Goal: Task Accomplishment & Management: Manage account settings

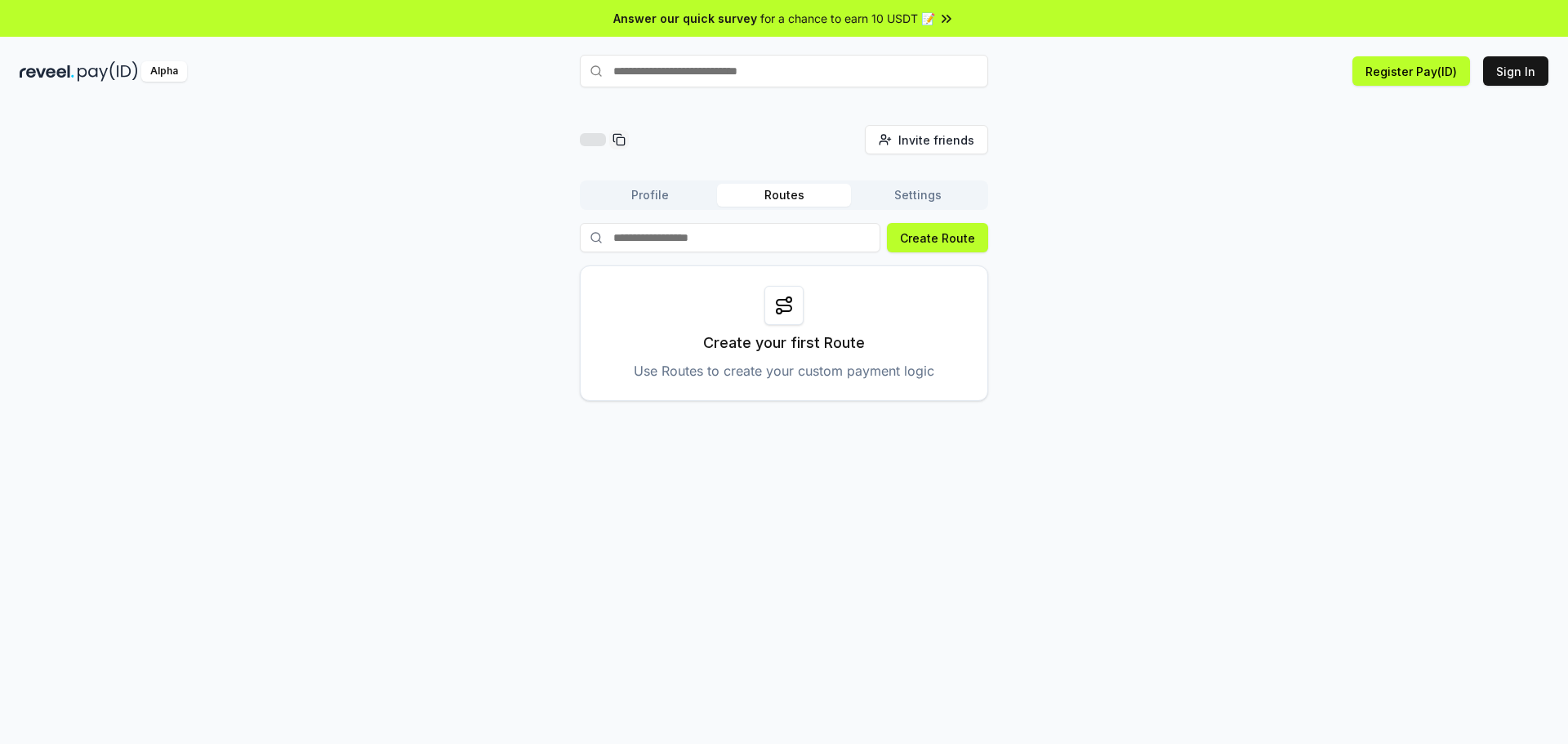
click at [1188, 217] on div "Invite friends Invite Profile Routes Settings Create Route Create your first Ro…" at bounding box center [784, 263] width 1529 height 277
click at [1499, 74] on button "Sign In" at bounding box center [1516, 72] width 65 height 30
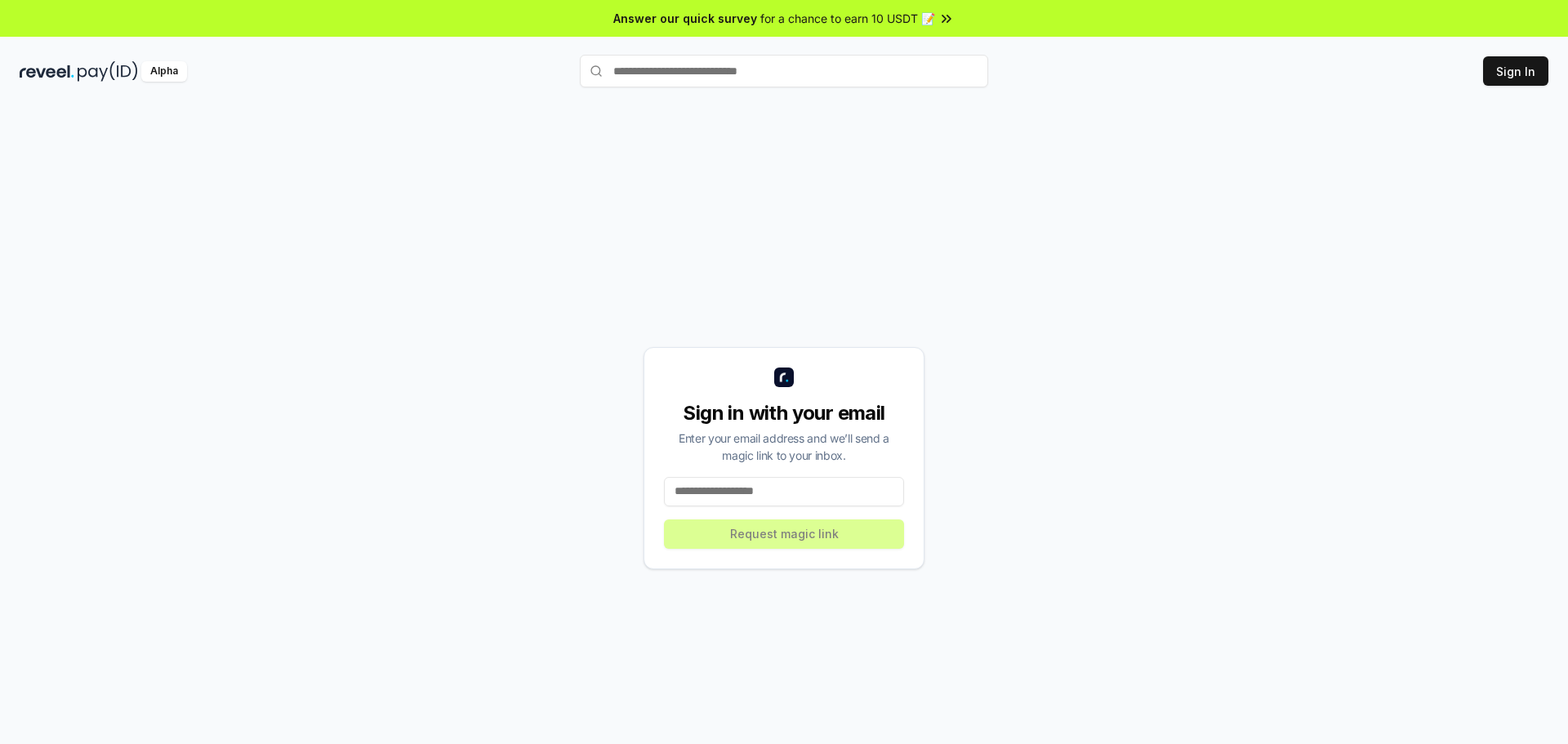
click at [1129, 118] on div "Sign in with your email Enter your email address and we’ll send a magic link to…" at bounding box center [784, 441] width 1568 height 698
click at [804, 496] on input at bounding box center [784, 492] width 240 height 30
drag, startPoint x: 750, startPoint y: 481, endPoint x: 739, endPoint y: 494, distance: 17.0
click at [747, 483] on input at bounding box center [784, 492] width 240 height 30
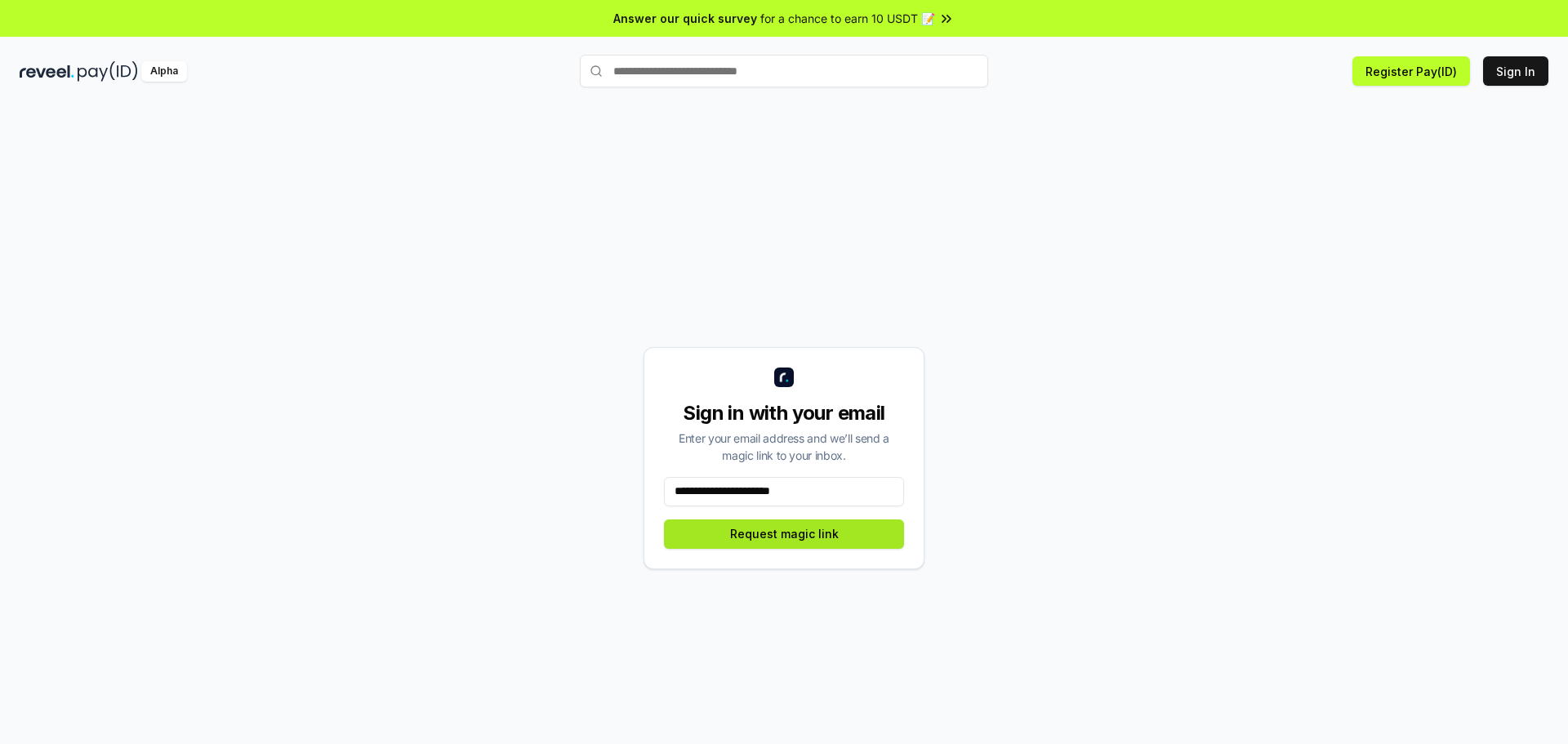
type input "**********"
click at [829, 545] on button "Request magic link" at bounding box center [784, 534] width 240 height 30
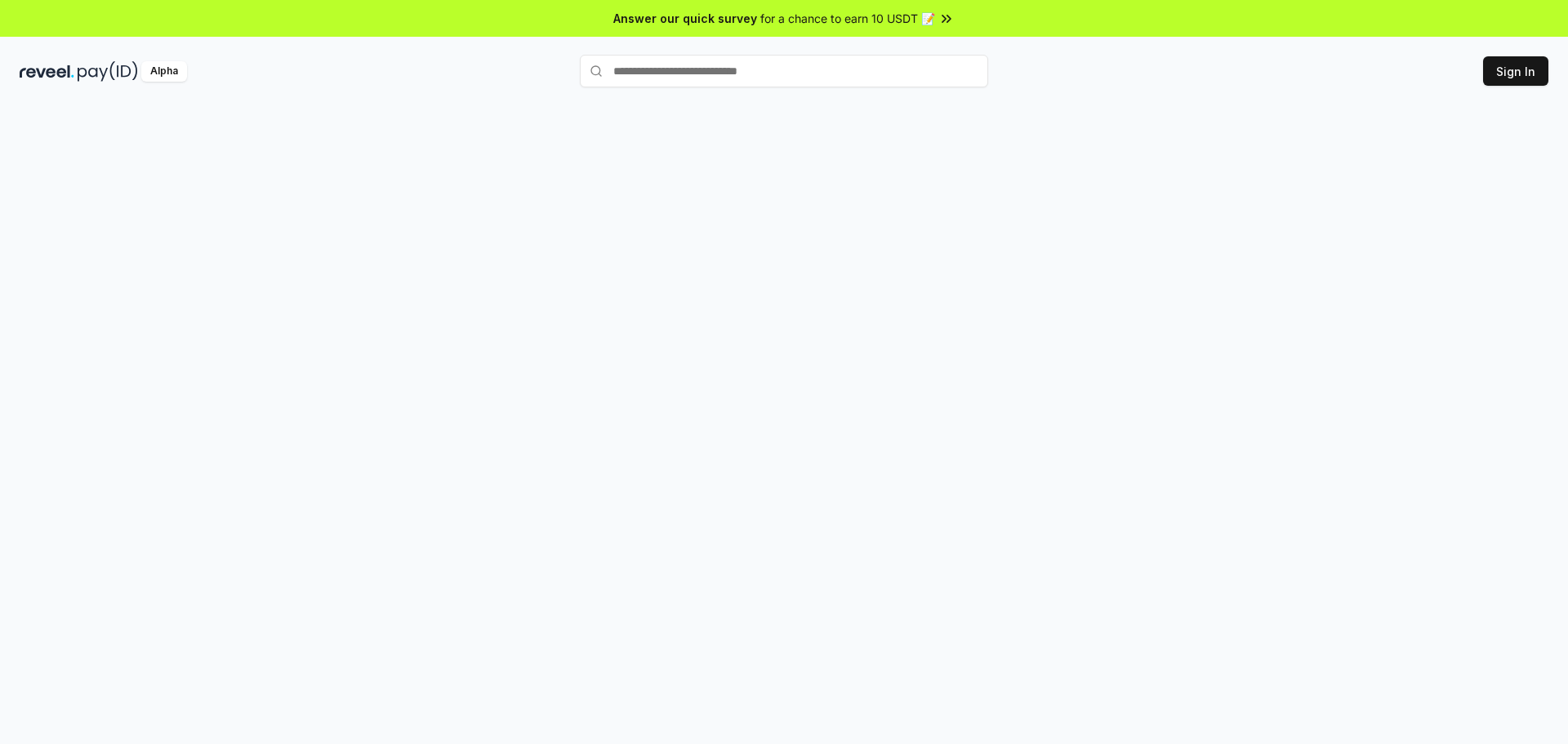
click at [1170, 91] on div "Alpha Sign In" at bounding box center [784, 72] width 1568 height 43
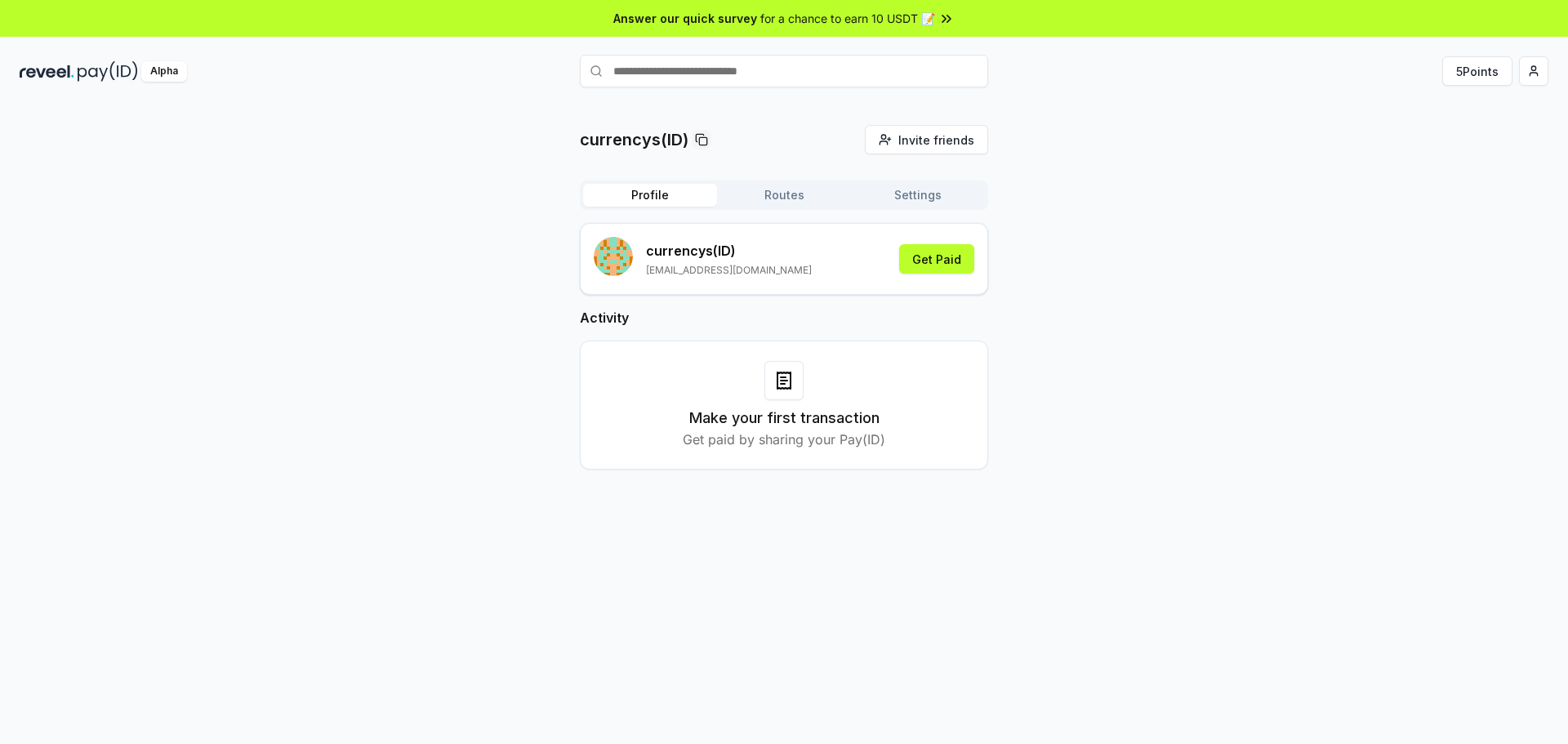
click at [1154, 111] on div "currencys(ID) Invite friends Invite Profile Routes Settings currencys (ID) supe…" at bounding box center [784, 441] width 1568 height 698
click at [960, 264] on button "Get Paid" at bounding box center [937, 259] width 75 height 30
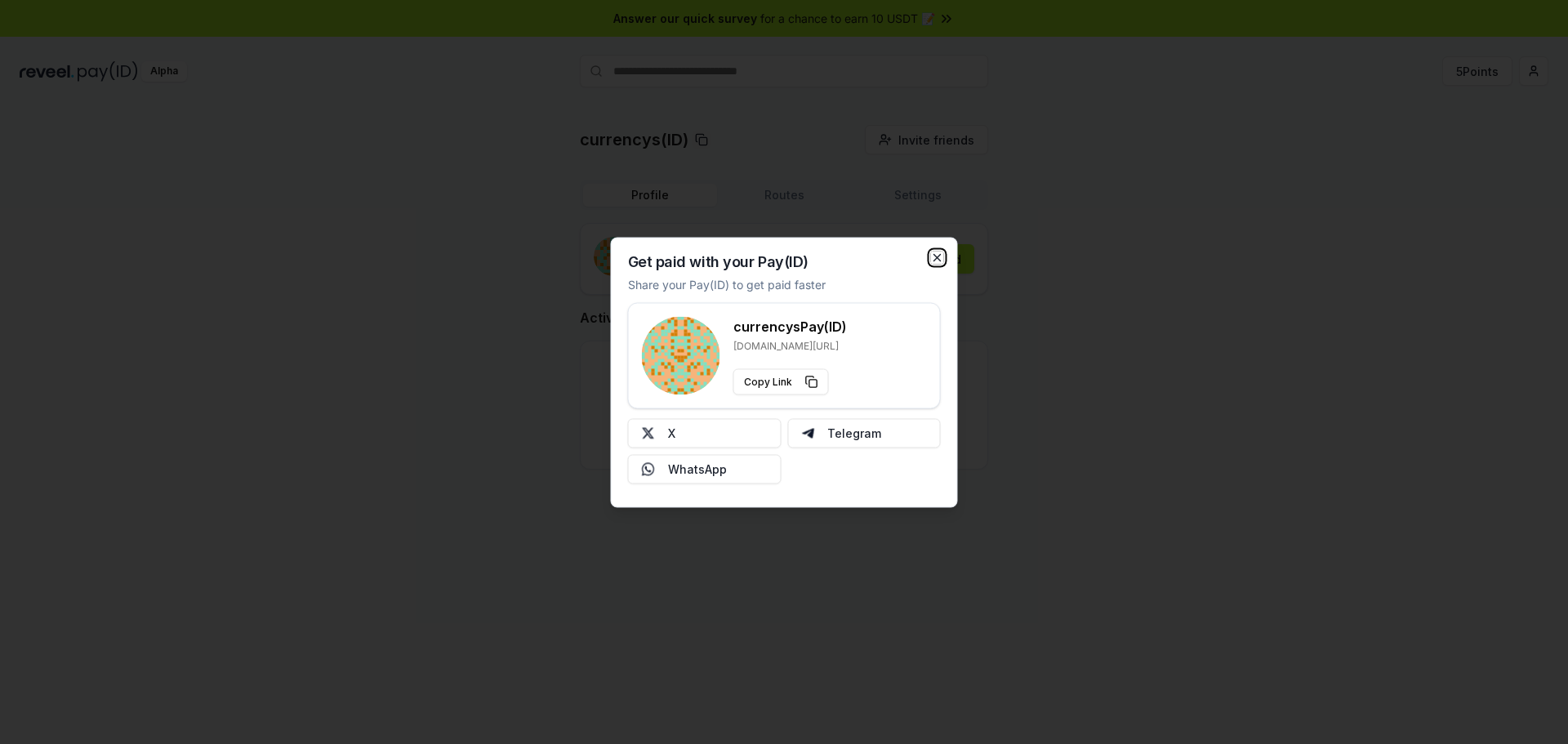
click at [935, 256] on icon "button" at bounding box center [938, 257] width 13 height 13
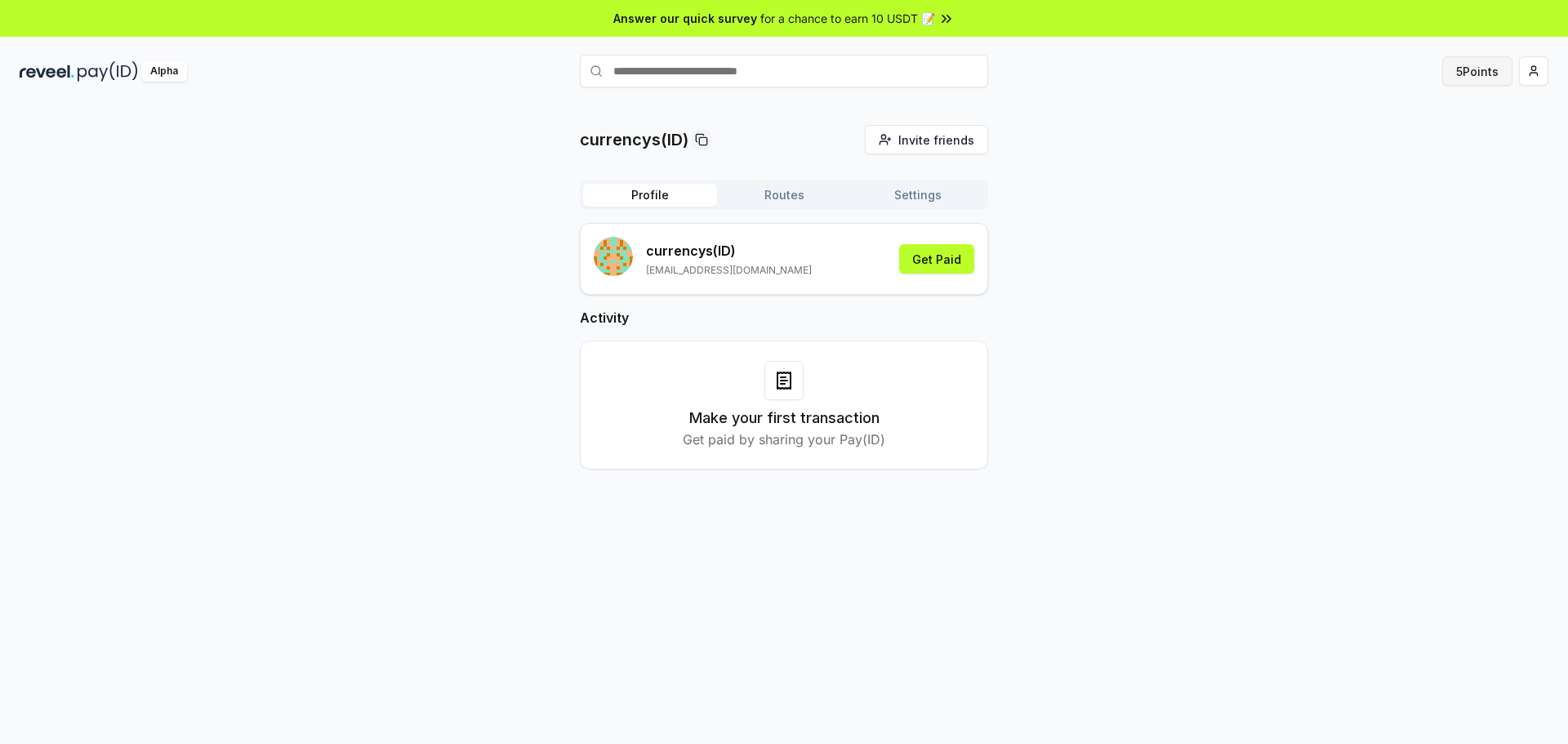
click at [1484, 73] on button "5 Points" at bounding box center [1477, 72] width 70 height 30
click at [955, 252] on button "Get Paid" at bounding box center [937, 259] width 75 height 30
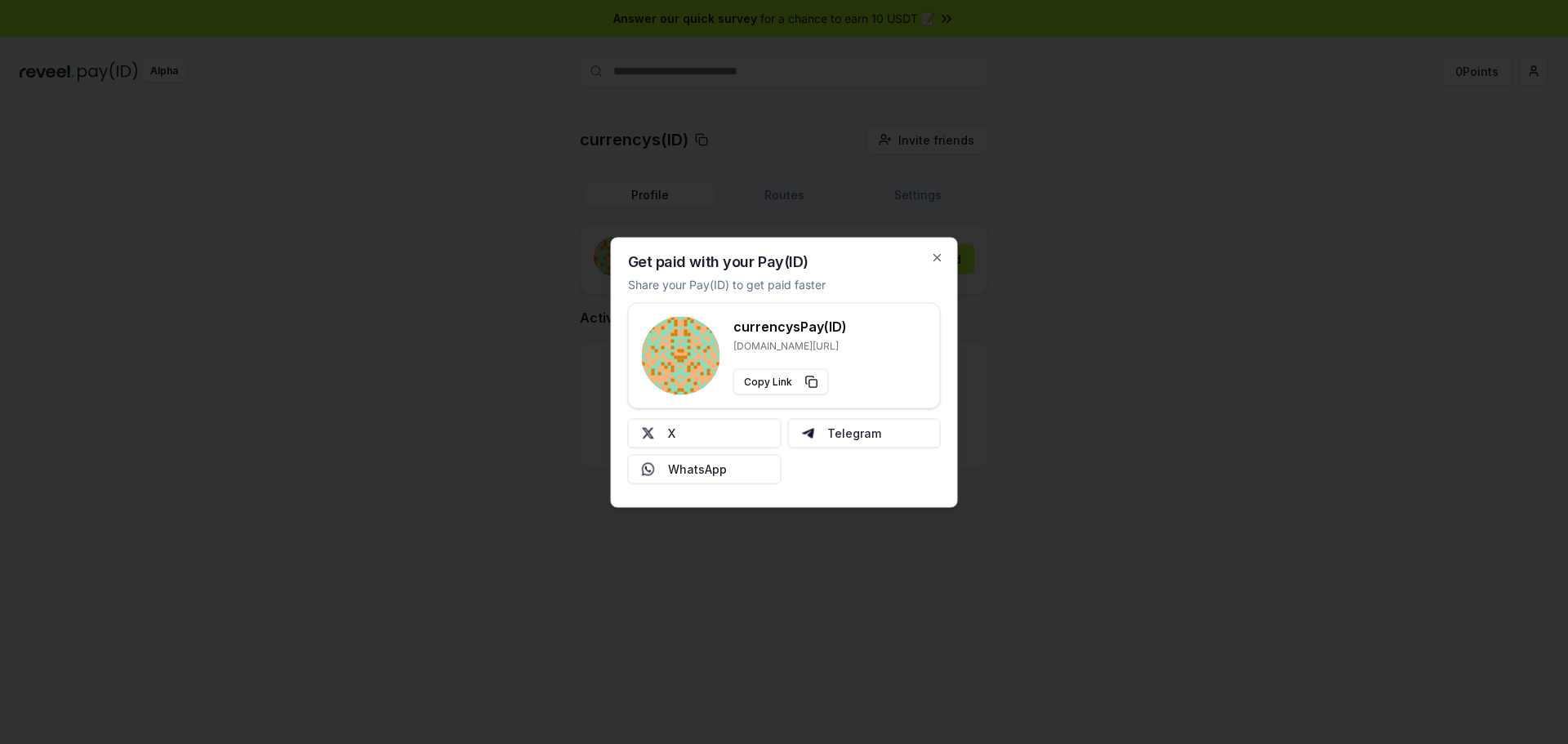
click at [941, 250] on div "Get paid with your Pay(ID) Share your Pay(ID) to get paid faster currencys Pay(…" at bounding box center [784, 372] width 347 height 270
click at [941, 259] on icon "button" at bounding box center [938, 257] width 13 height 13
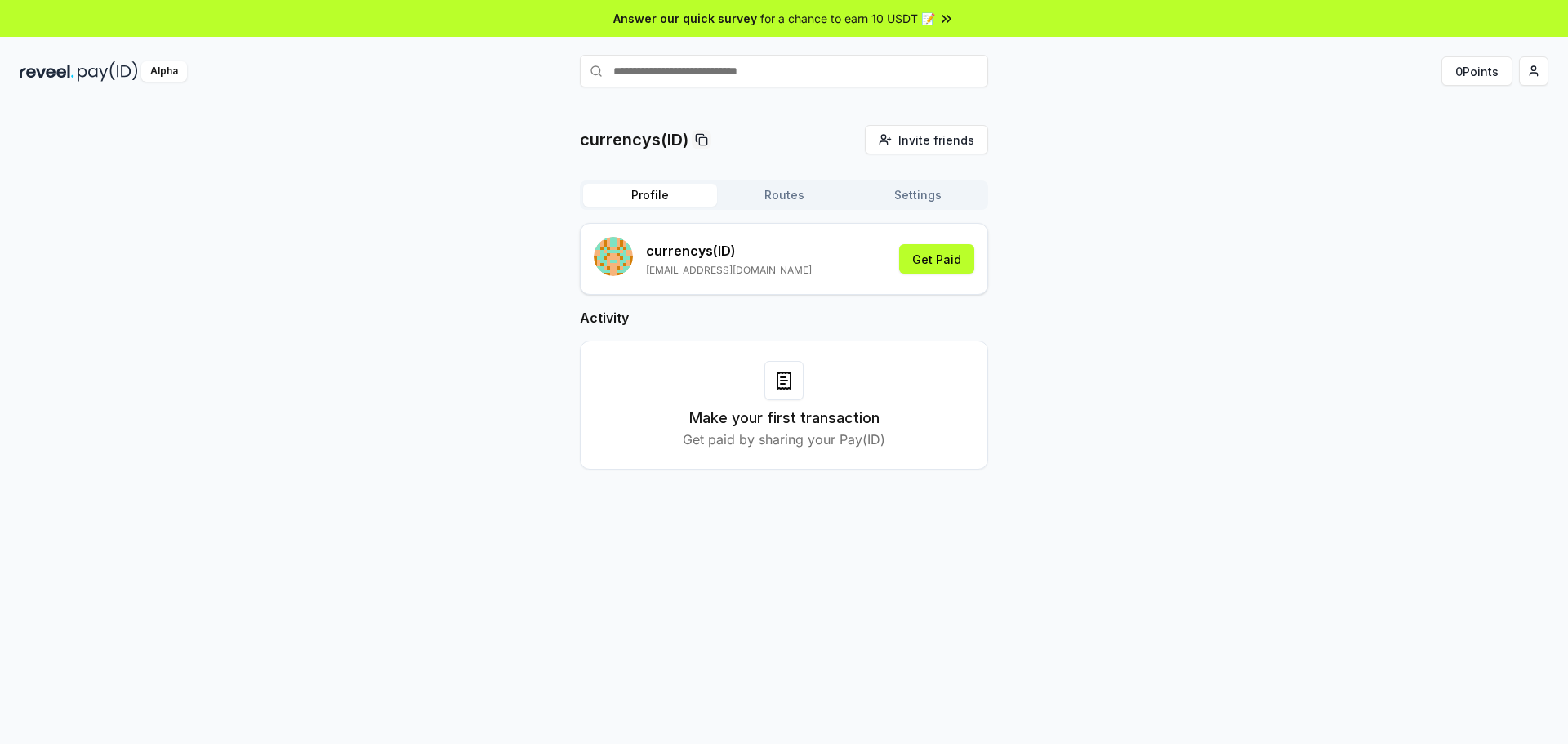
click at [909, 194] on button "Settings" at bounding box center [918, 195] width 134 height 23
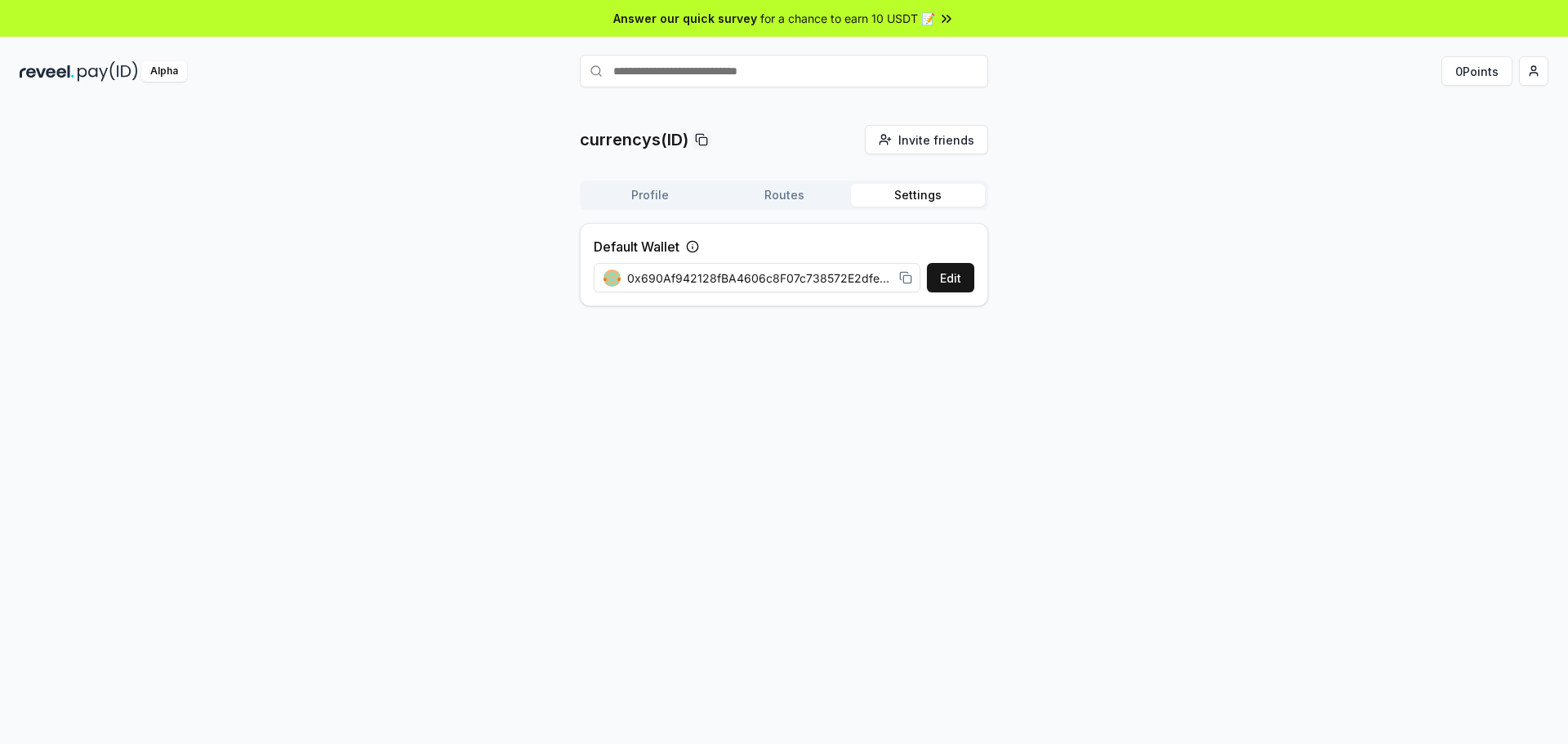
click at [816, 192] on button "Routes" at bounding box center [784, 195] width 134 height 23
click at [657, 193] on button "Profile" at bounding box center [650, 195] width 134 height 23
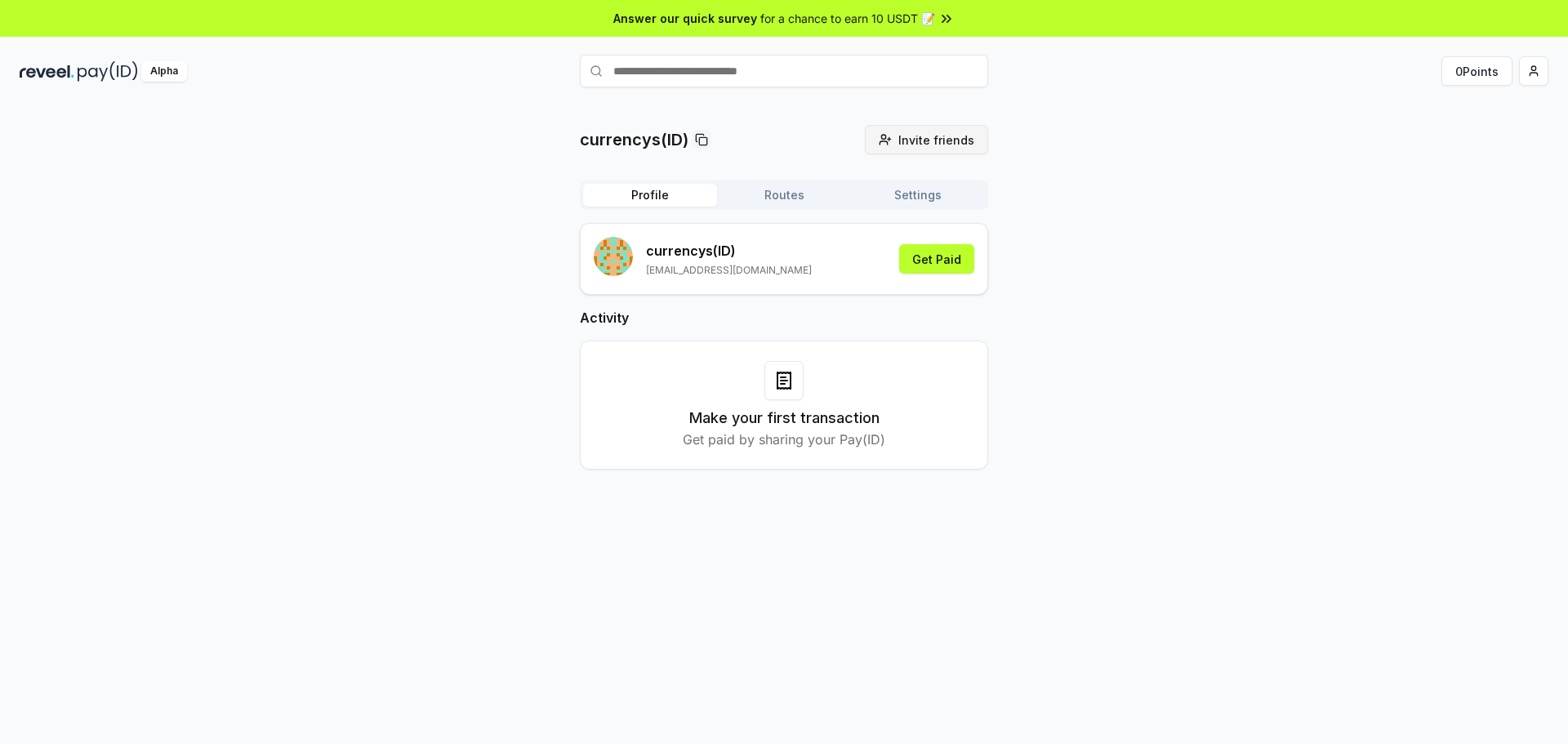
click at [953, 142] on span "Invite friends" at bounding box center [937, 140] width 76 height 17
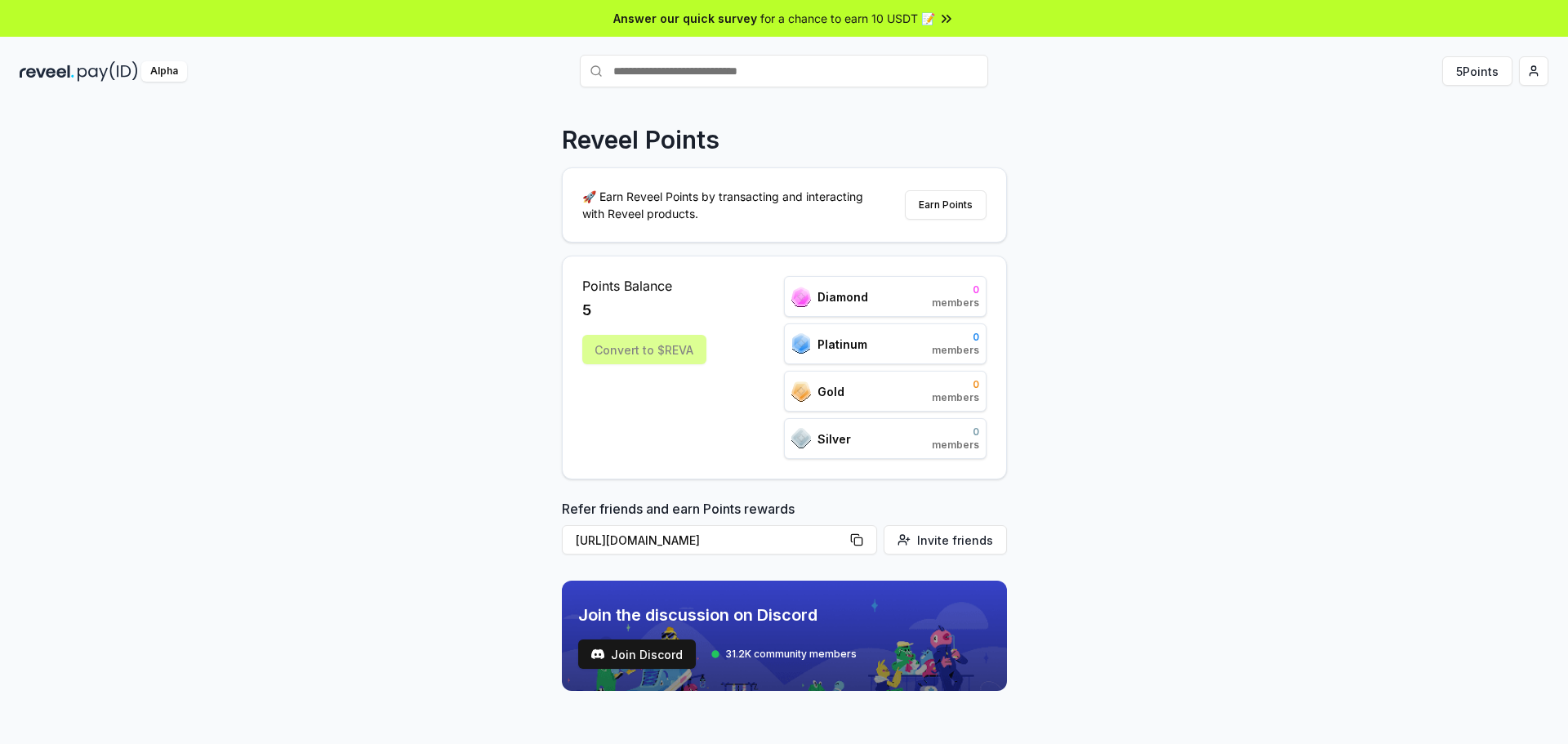
click at [1185, 133] on div "Reveel Points 🚀 Earn Reveel Points by transacting and interacting with Reveel p…" at bounding box center [784, 441] width 1568 height 698
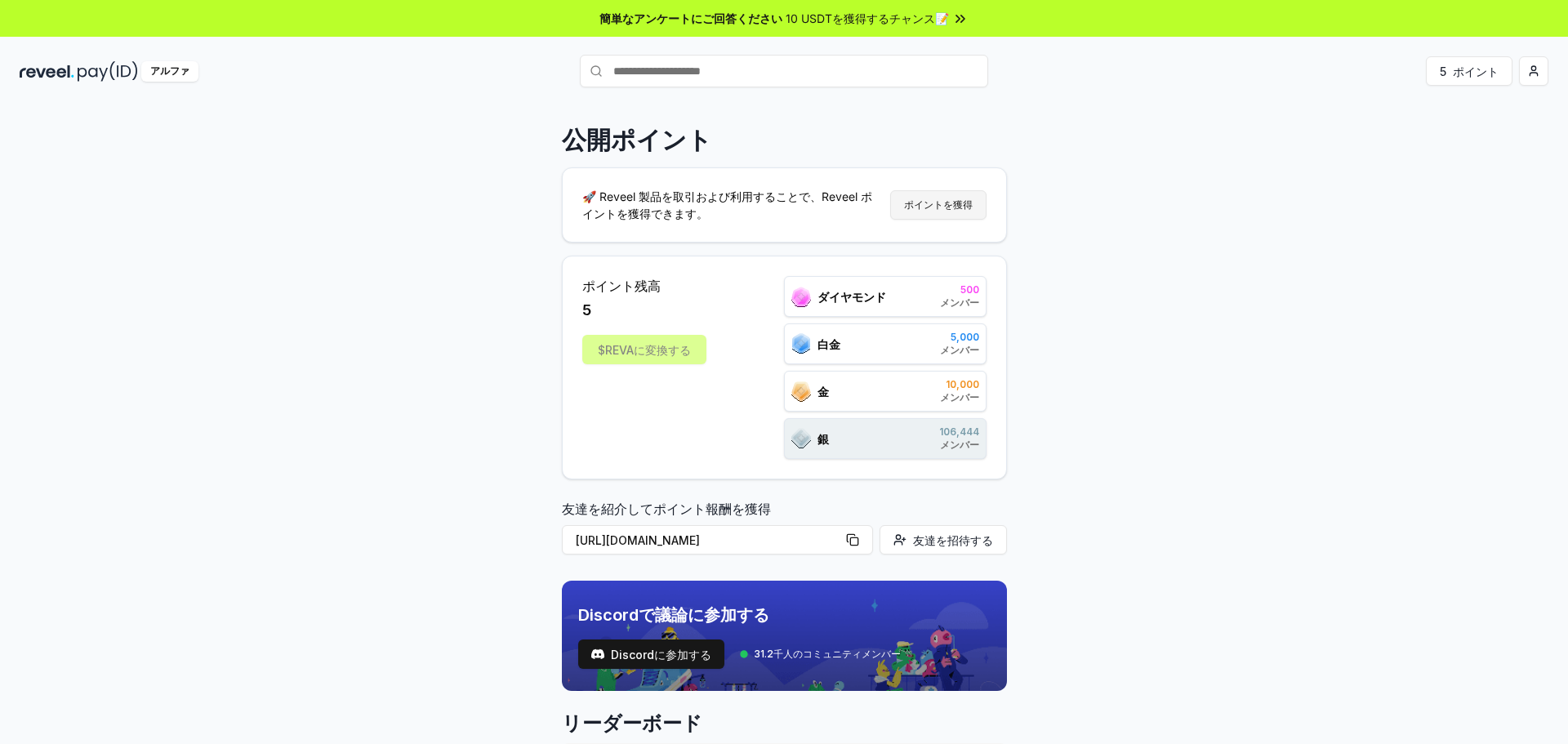
click at [946, 204] on font "ポイントを獲得" at bounding box center [939, 204] width 69 height 12
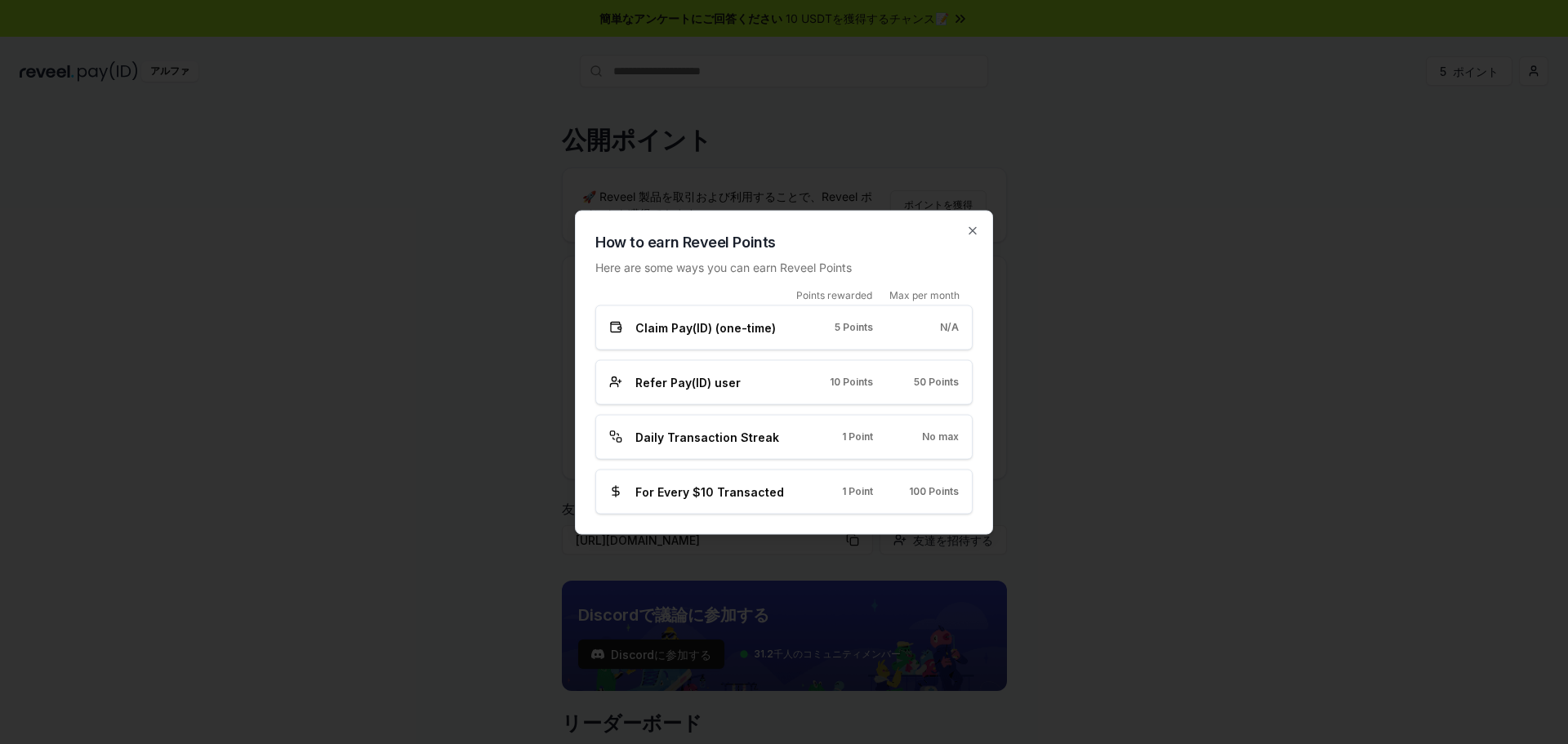
click at [693, 501] on div "For Every $10 Transacted 1 Point 100 Points" at bounding box center [783, 492] width 377 height 45
click at [979, 238] on div "How to earn Reveel Points Here are some ways you can earn Reveel Points Points …" at bounding box center [784, 372] width 418 height 324
click at [970, 234] on icon "button" at bounding box center [973, 230] width 13 height 13
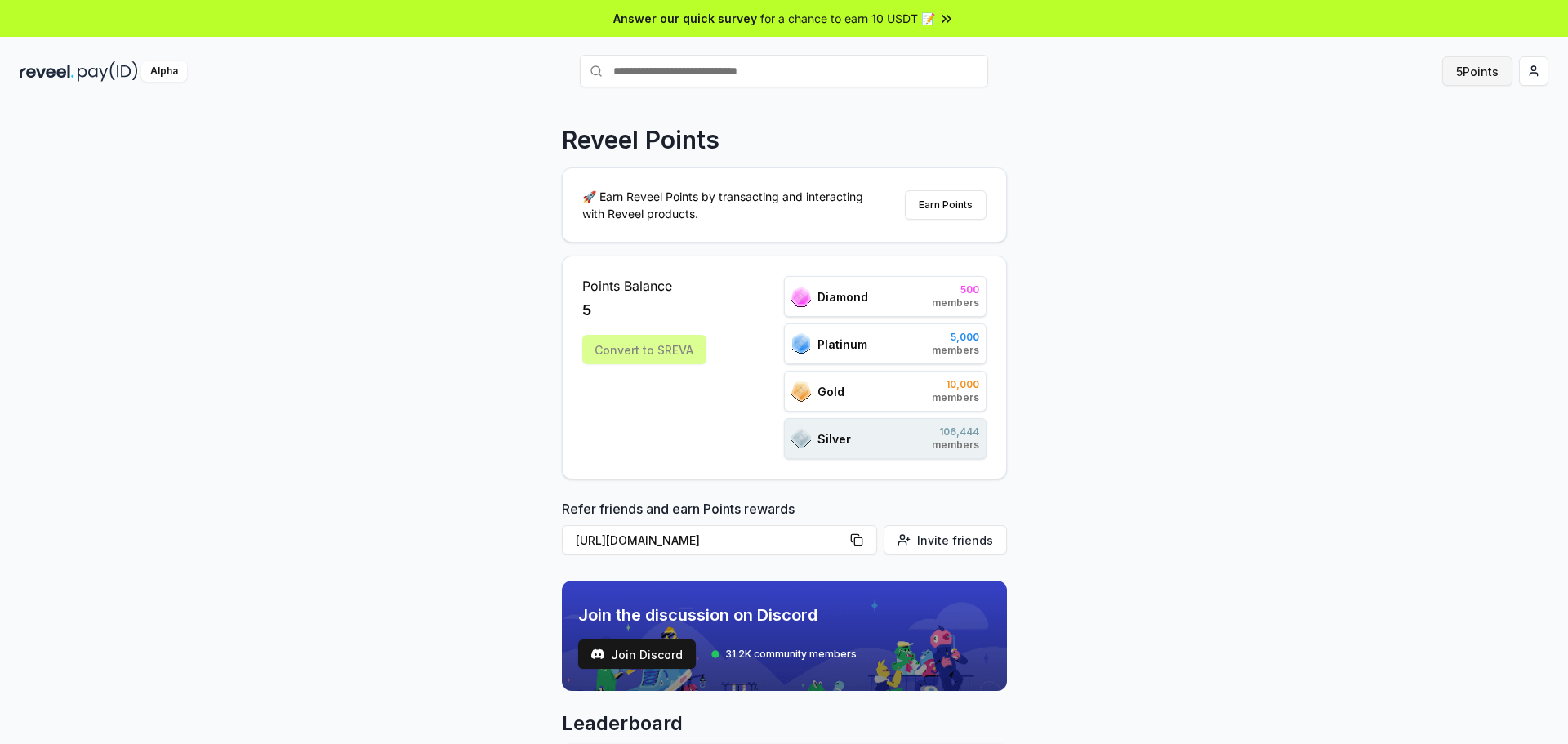
click at [1476, 75] on button "5 Points" at bounding box center [1477, 72] width 70 height 30
click at [1046, 152] on div "Reveel Points 🚀 Earn Reveel Points by transacting and interacting with Reveel p…" at bounding box center [784, 441] width 1568 height 698
click at [953, 204] on button "Earn Points" at bounding box center [946, 205] width 82 height 30
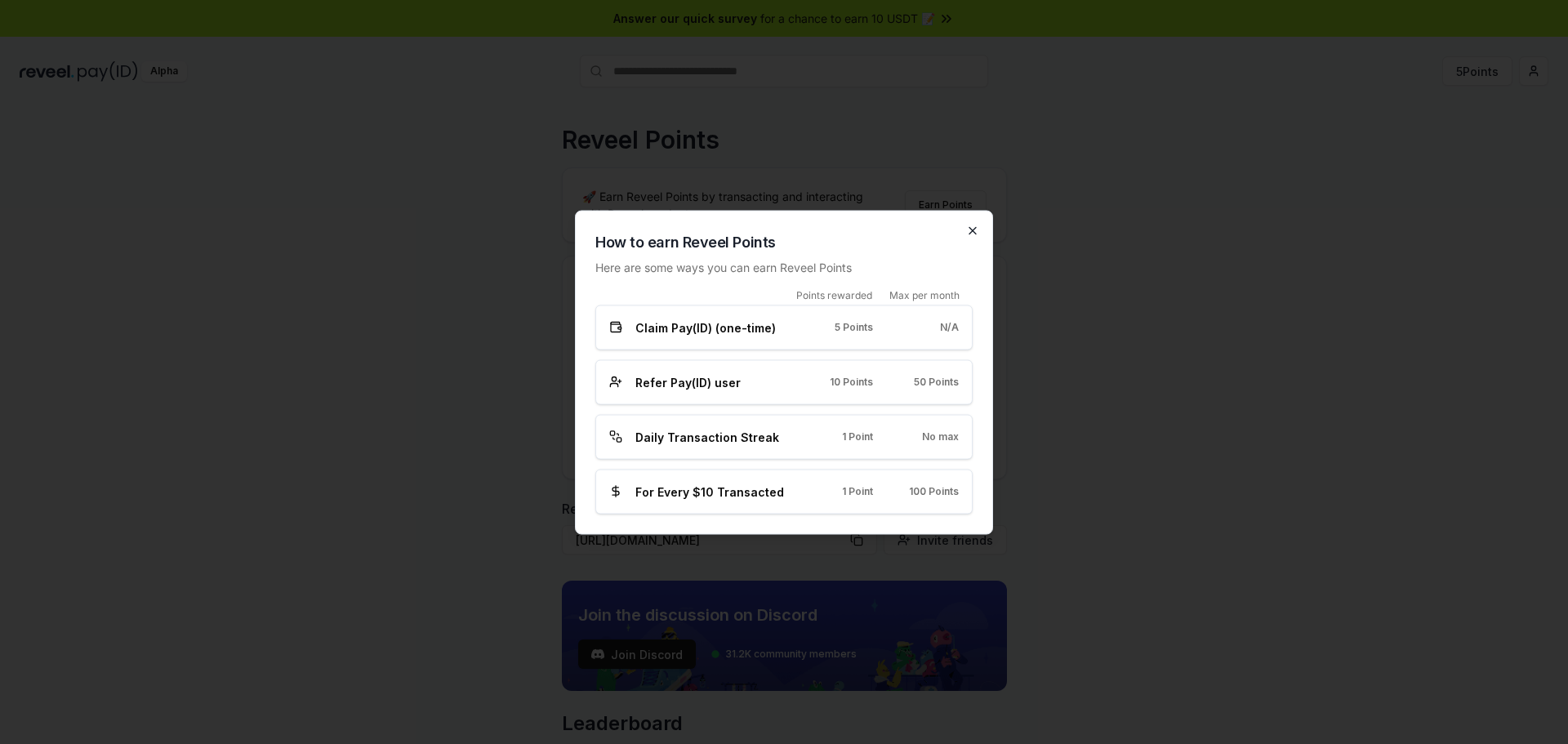
click at [968, 226] on icon "button" at bounding box center [973, 230] width 13 height 13
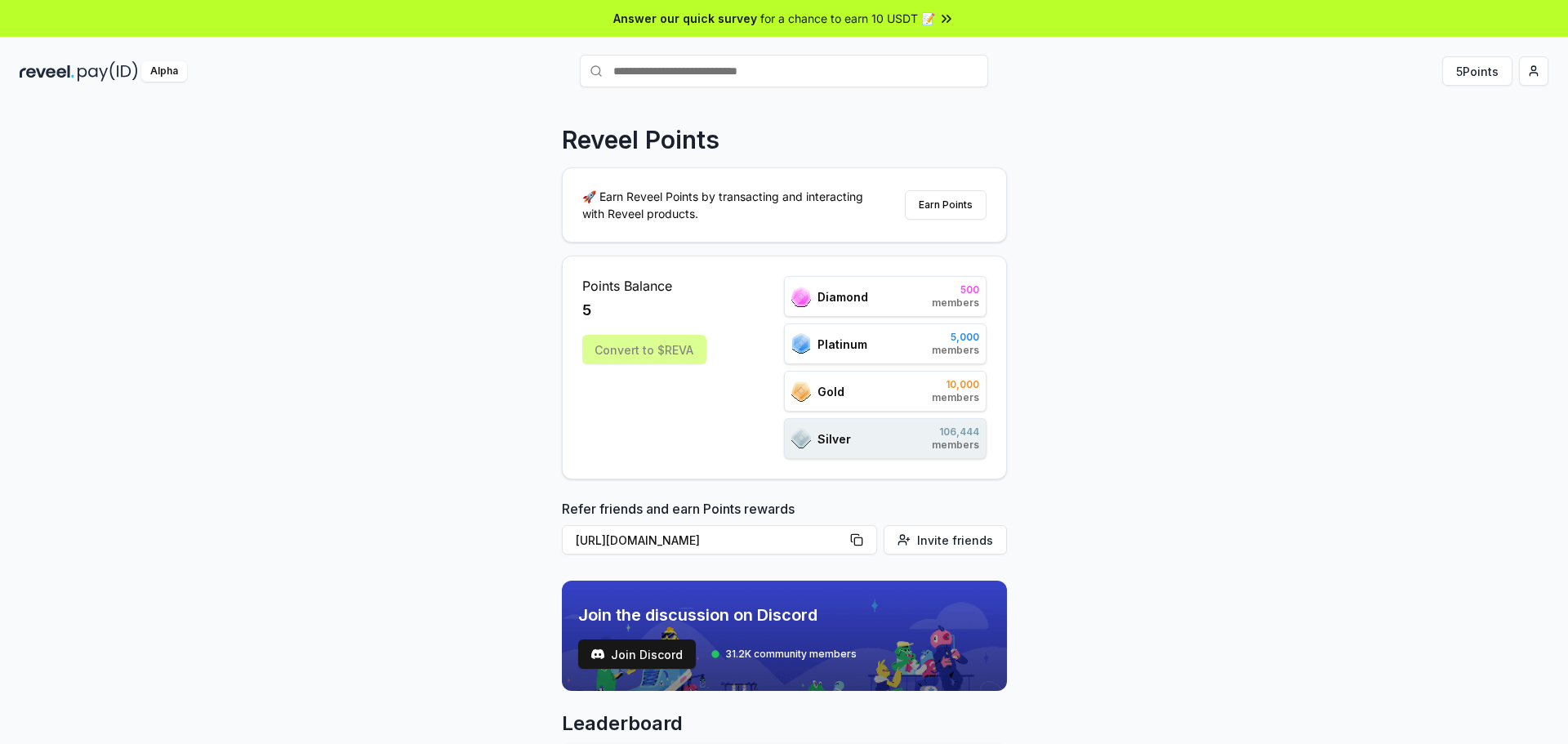
click at [906, 308] on div "Diamond 500 members" at bounding box center [885, 297] width 203 height 41
click at [639, 357] on div "Convert to $REVA" at bounding box center [643, 350] width 124 height 30
click at [941, 362] on div "Platinum 5,000 members" at bounding box center [885, 344] width 203 height 41
click at [941, 417] on div "Diamond 500 members Platinum 5,000 members Gold 10,000 members Silver 106,444 m…" at bounding box center [885, 368] width 203 height 183
click at [923, 458] on div "Silver 106,444 members" at bounding box center [885, 439] width 203 height 41
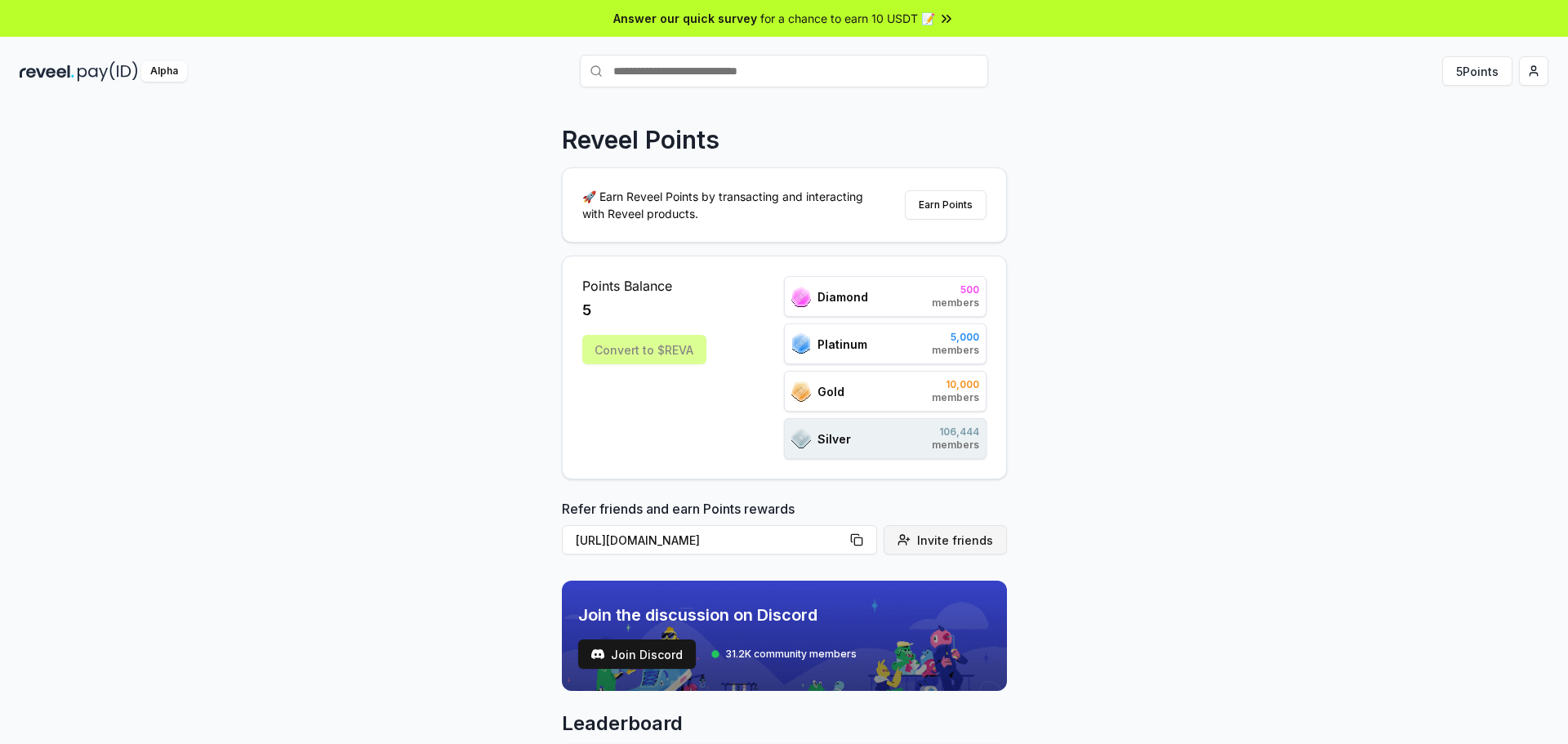
click at [926, 543] on span "Invite friends" at bounding box center [955, 540] width 76 height 17
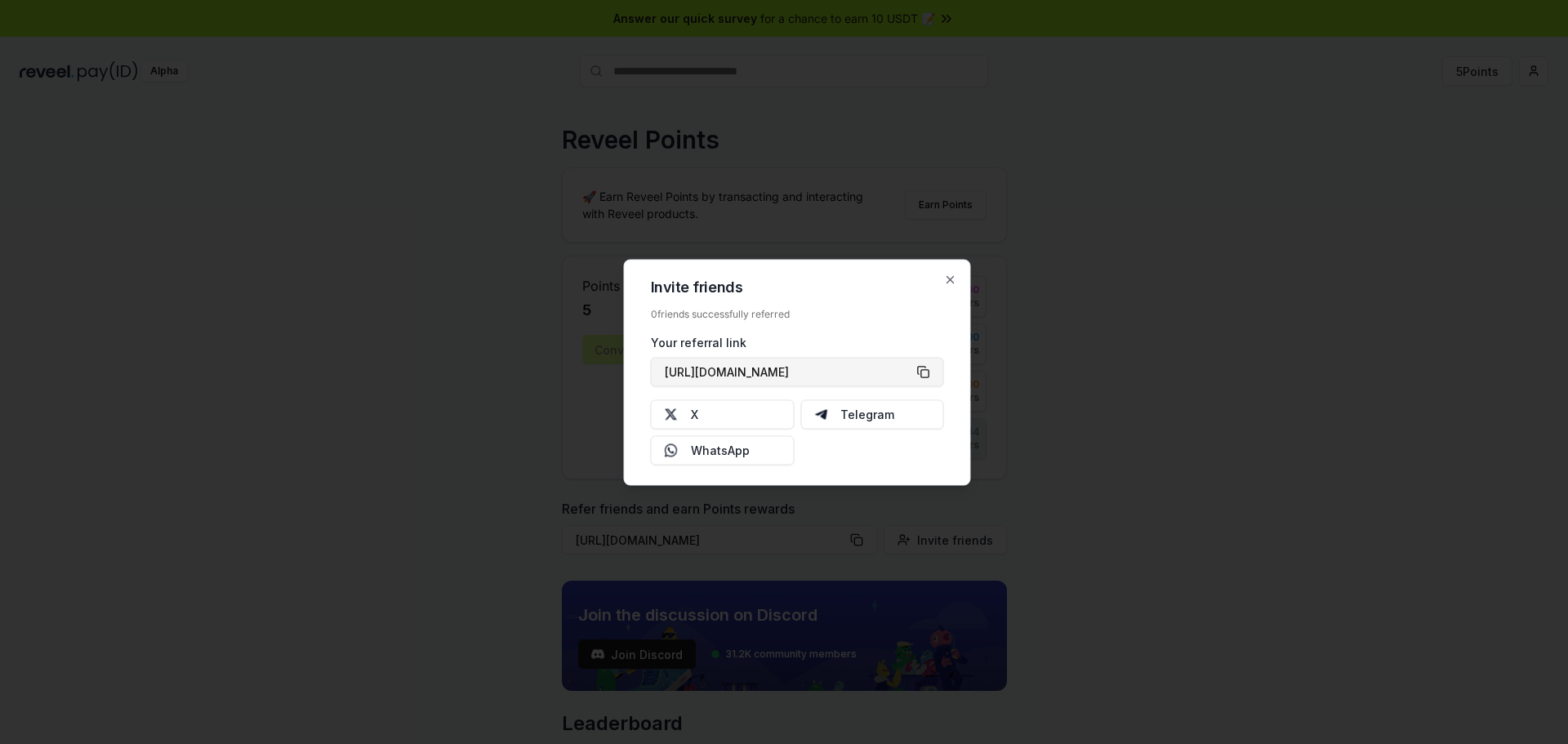
click at [927, 376] on button "https://reveel.id/refer/currencys" at bounding box center [797, 372] width 293 height 30
click at [953, 281] on icon "button" at bounding box center [951, 279] width 7 height 7
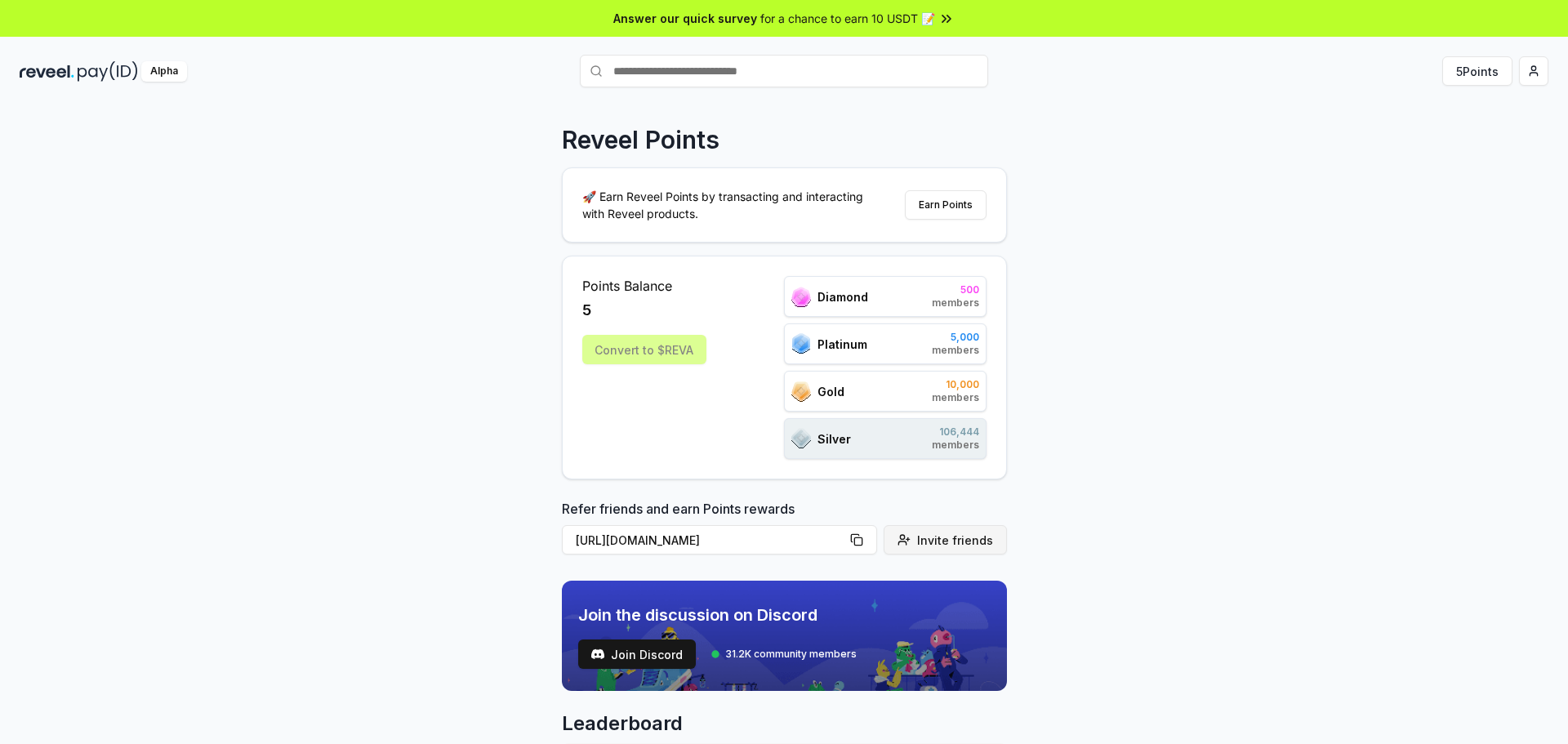
click at [933, 543] on span "Invite friends" at bounding box center [955, 540] width 76 height 17
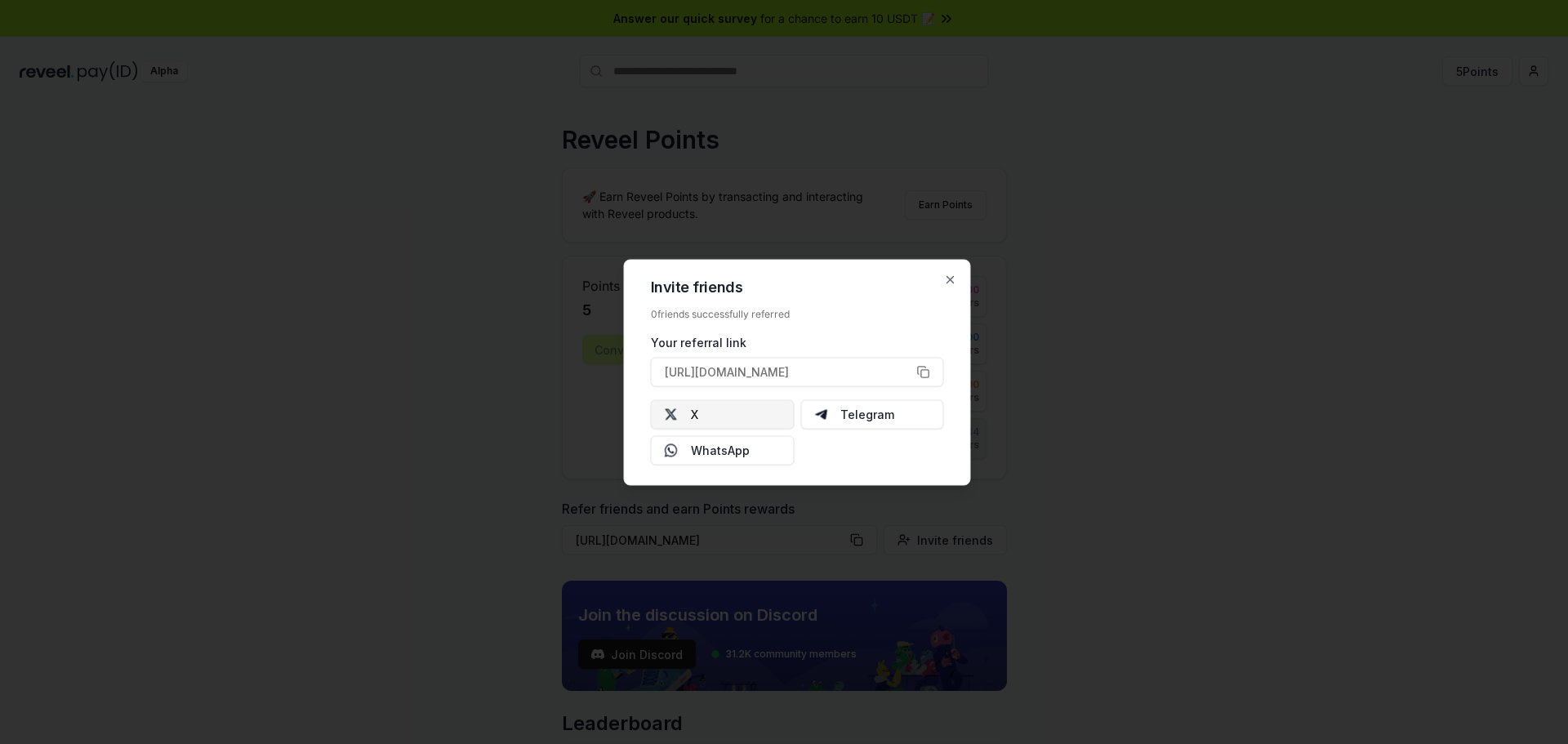
click at [762, 413] on button "X" at bounding box center [723, 414] width 143 height 30
click at [1054, 297] on div at bounding box center [784, 372] width 1568 height 744
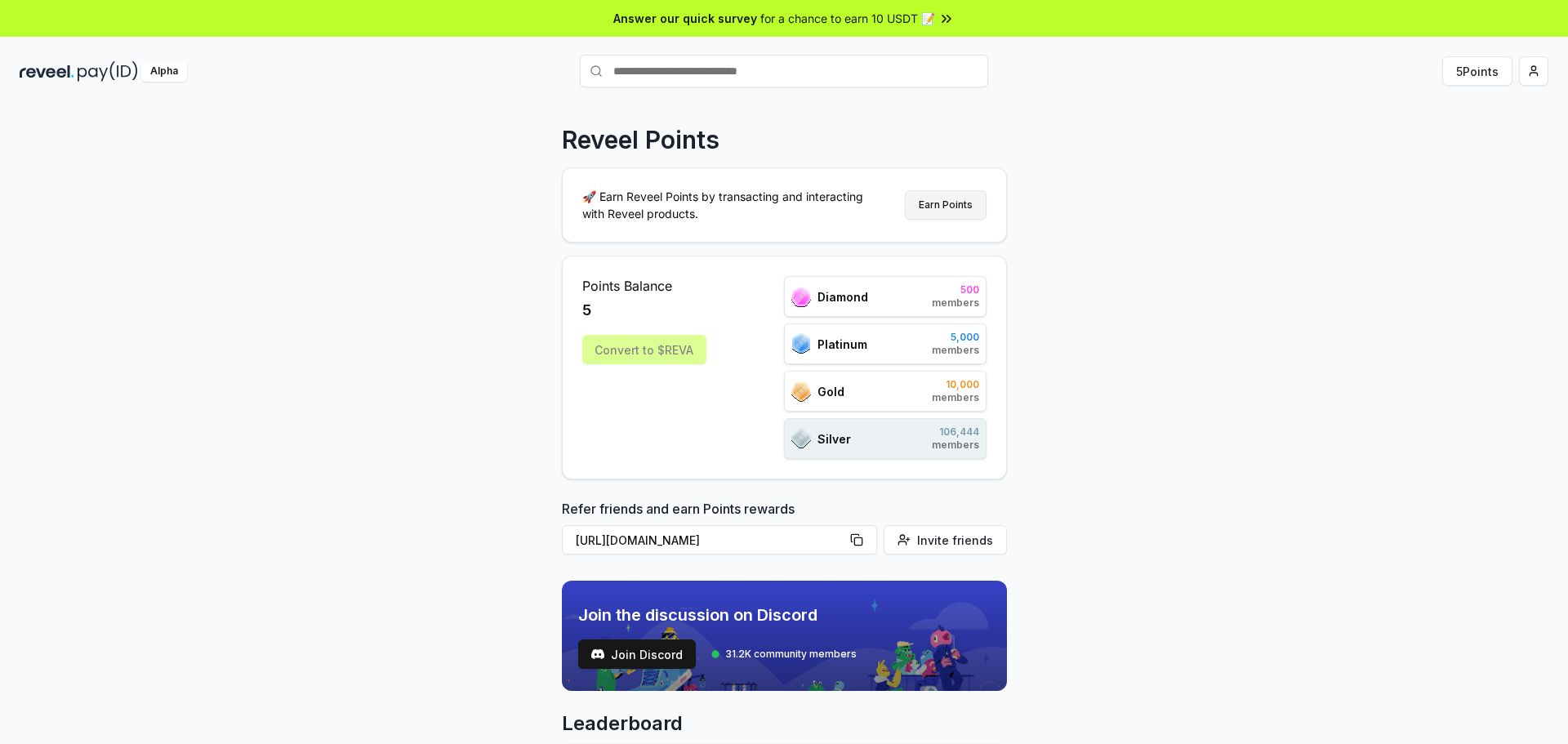
click at [962, 203] on button "Earn Points" at bounding box center [946, 205] width 82 height 30
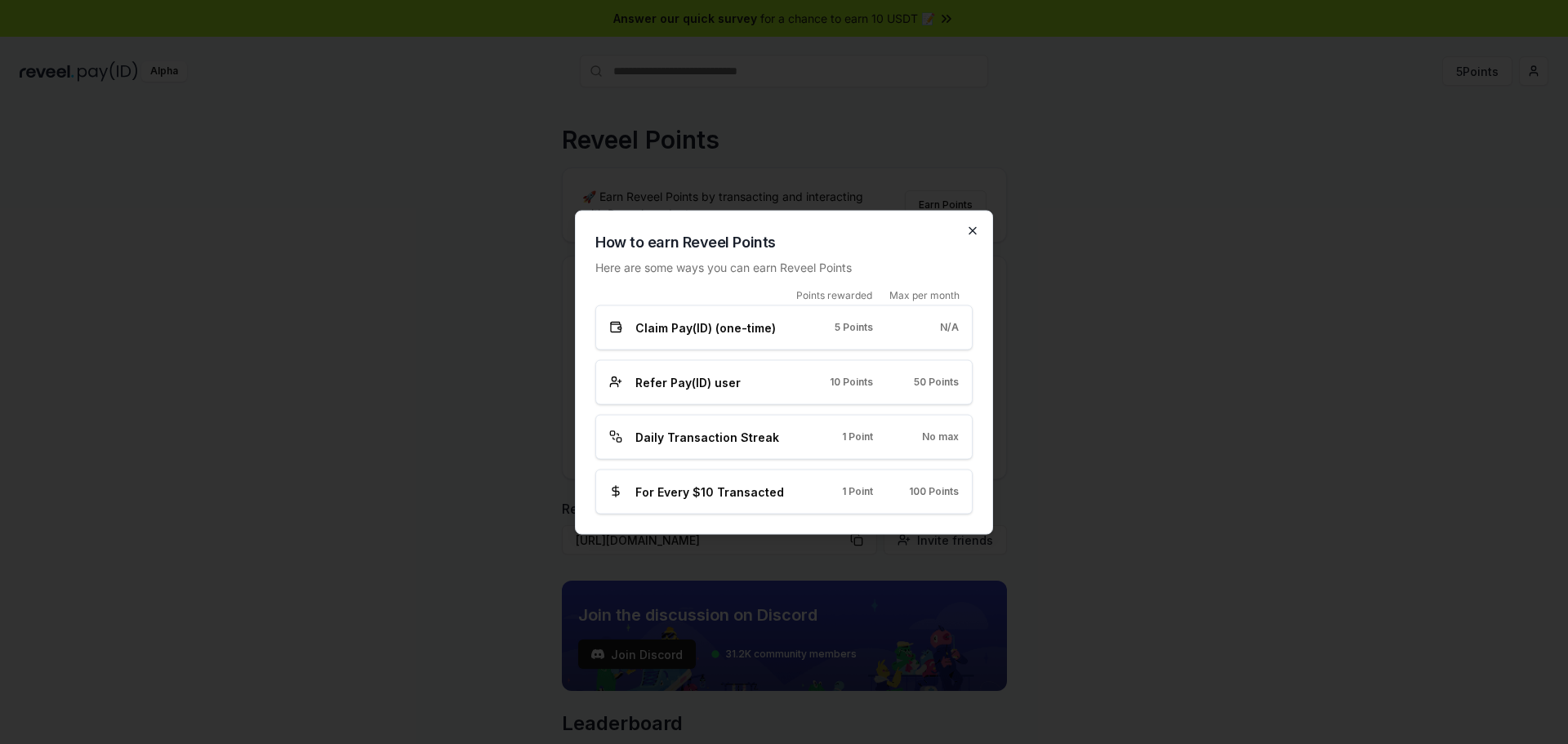
click at [976, 227] on icon "button" at bounding box center [972, 230] width 7 height 7
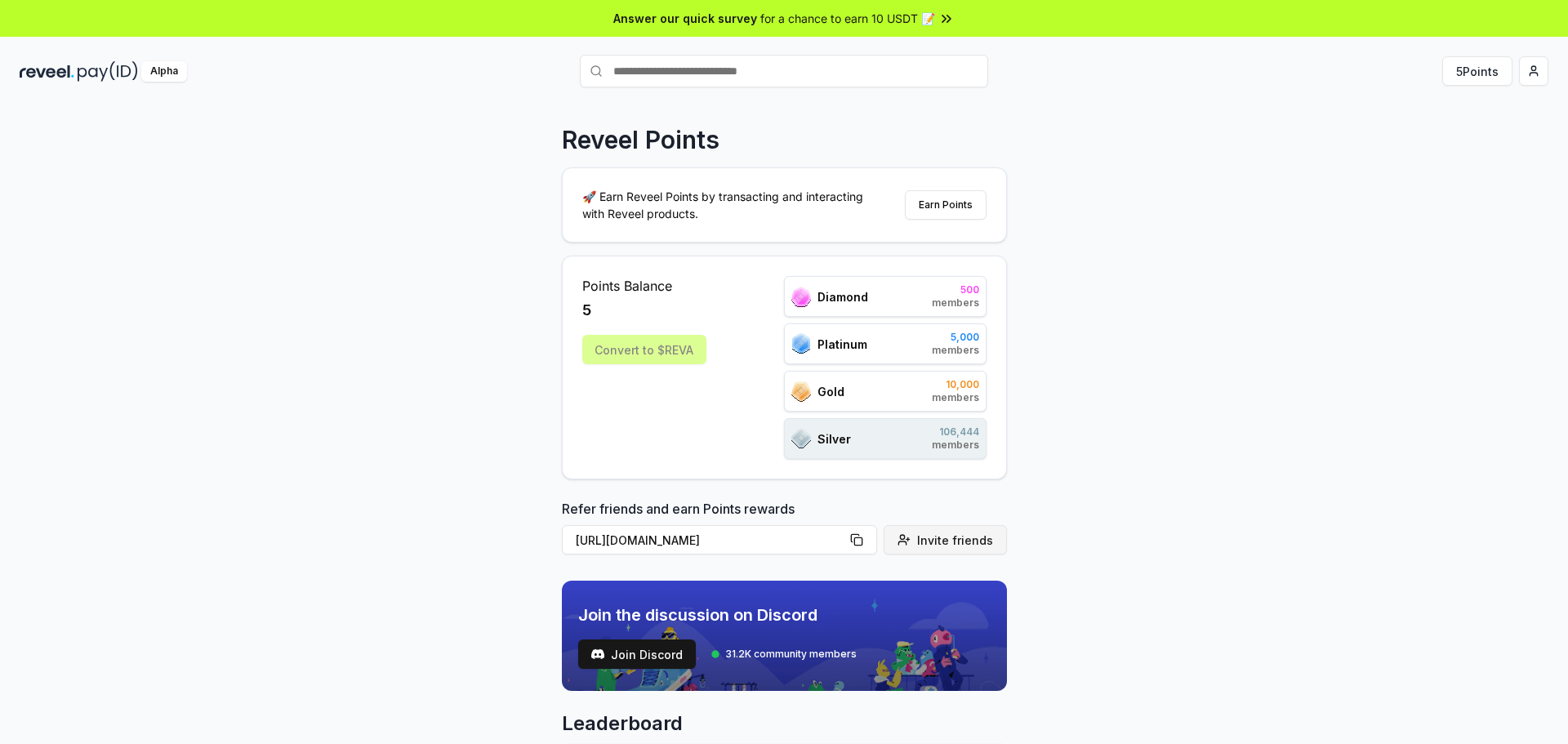
click at [927, 548] on span "Invite friends" at bounding box center [955, 540] width 76 height 17
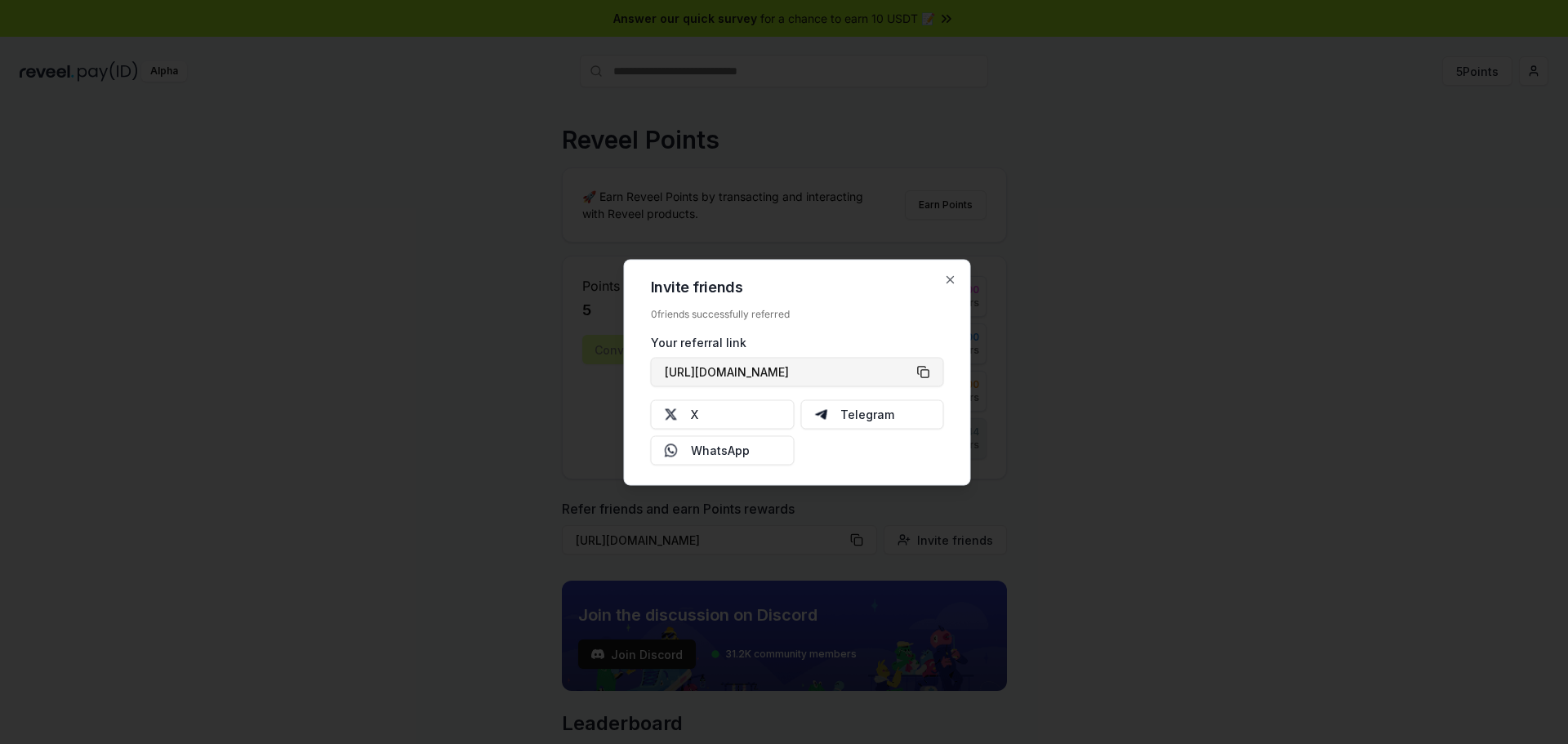
click at [926, 372] on button "https://reveel.id/refer/currencys" at bounding box center [797, 372] width 293 height 30
click at [737, 421] on button "X" at bounding box center [723, 414] width 143 height 30
click at [954, 278] on icon "button" at bounding box center [951, 279] width 13 height 13
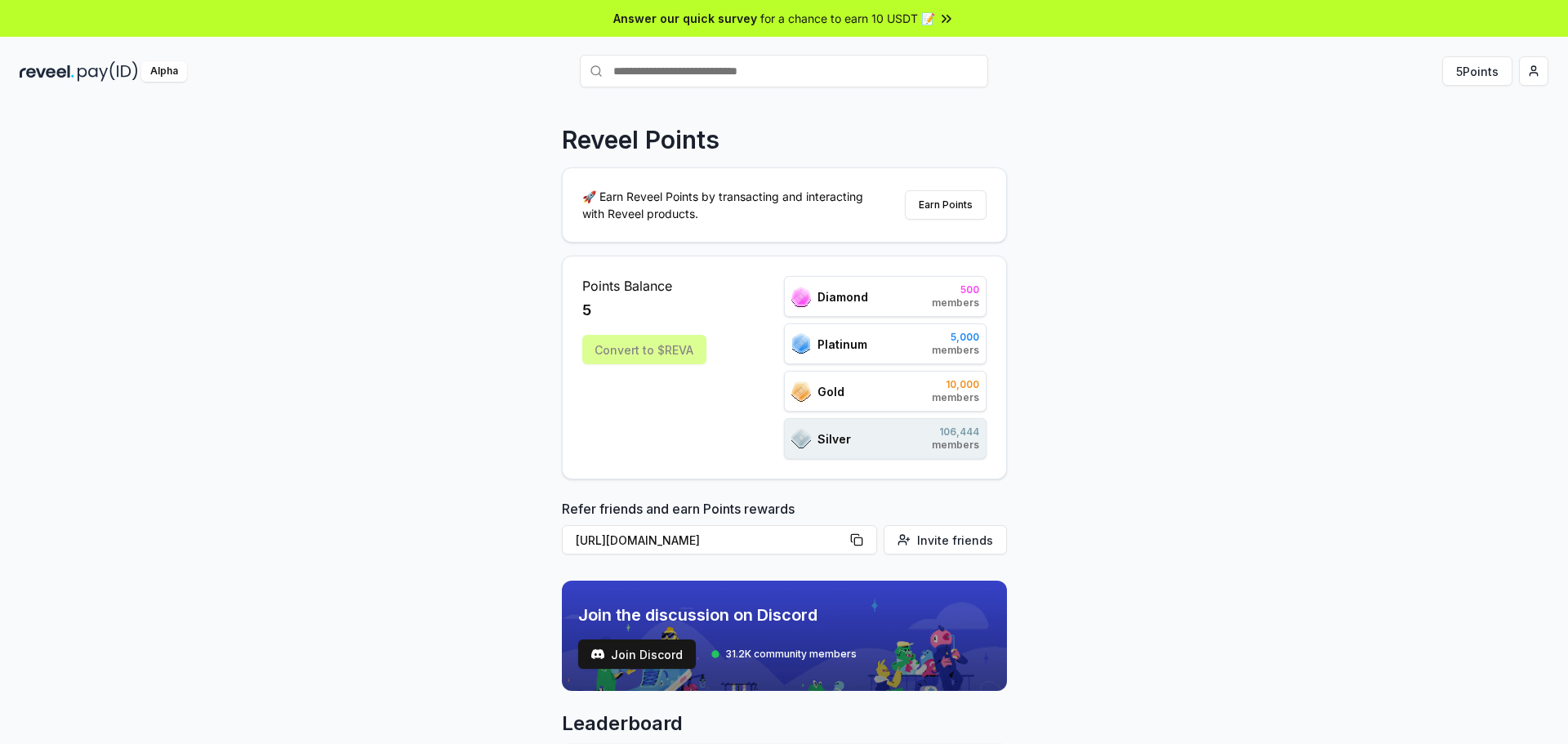
click at [939, 22] on icon at bounding box center [947, 19] width 17 height 17
click at [1533, 78] on html "Answer our quick survey for a chance to earn 10 USDT 📝 Alpha 5 Points Reveel Po…" at bounding box center [784, 372] width 1568 height 744
click at [1430, 165] on div "Connect Wallet" at bounding box center [1457, 168] width 182 height 27
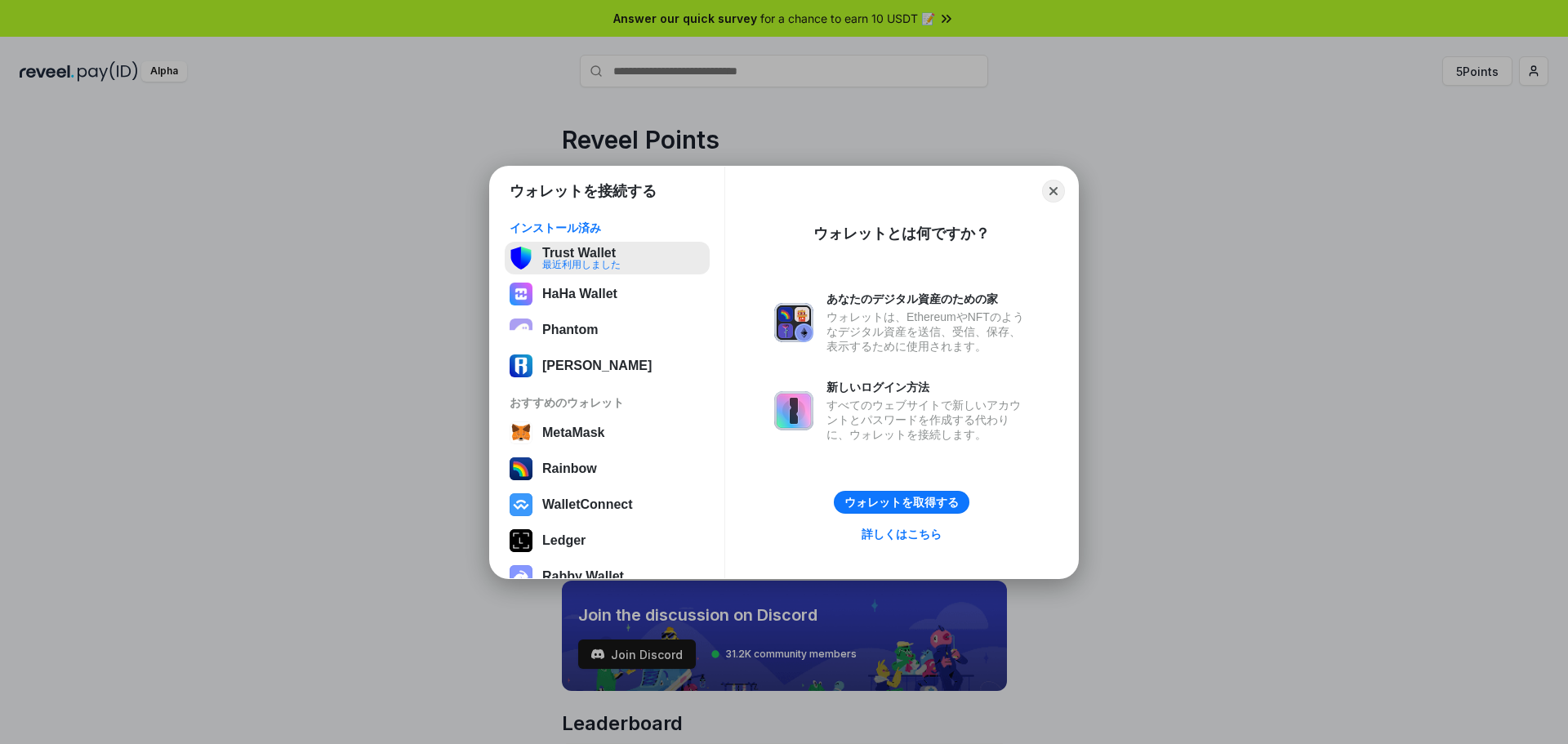
click at [598, 249] on button "Trust Wallet 最近利用しました" at bounding box center [607, 258] width 205 height 33
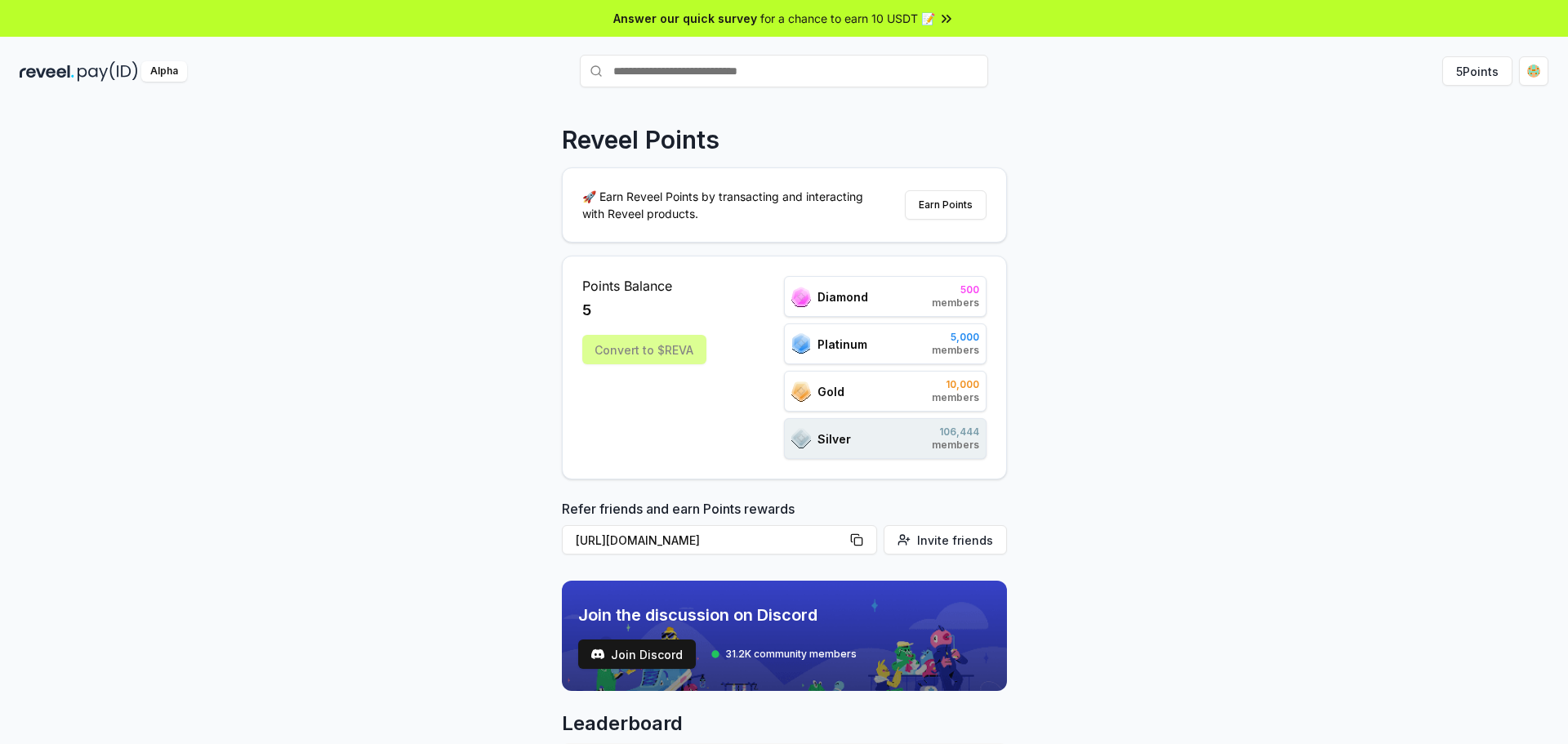
scroll to position [82, 0]
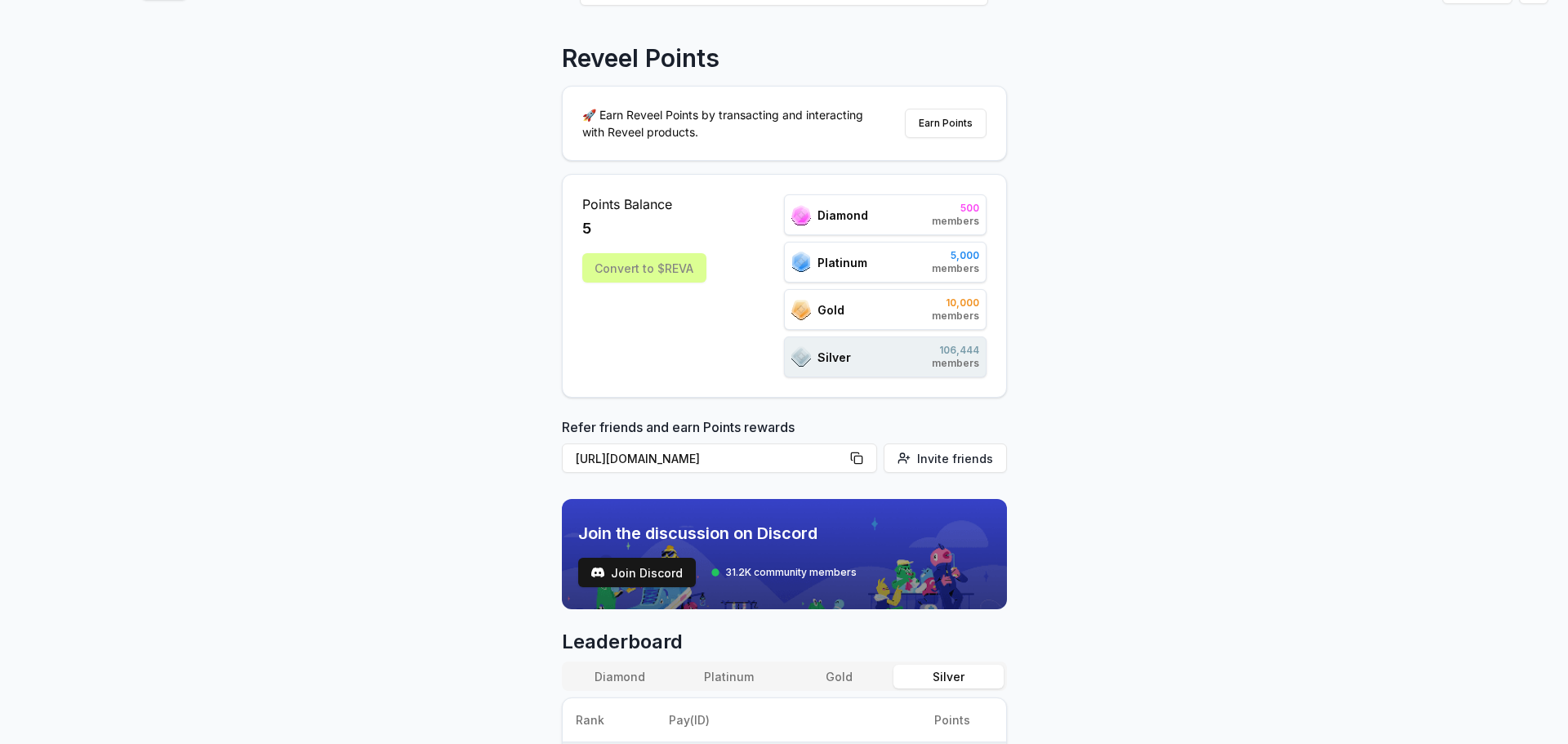
click at [898, 230] on div "Diamond 500 members" at bounding box center [885, 215] width 203 height 41
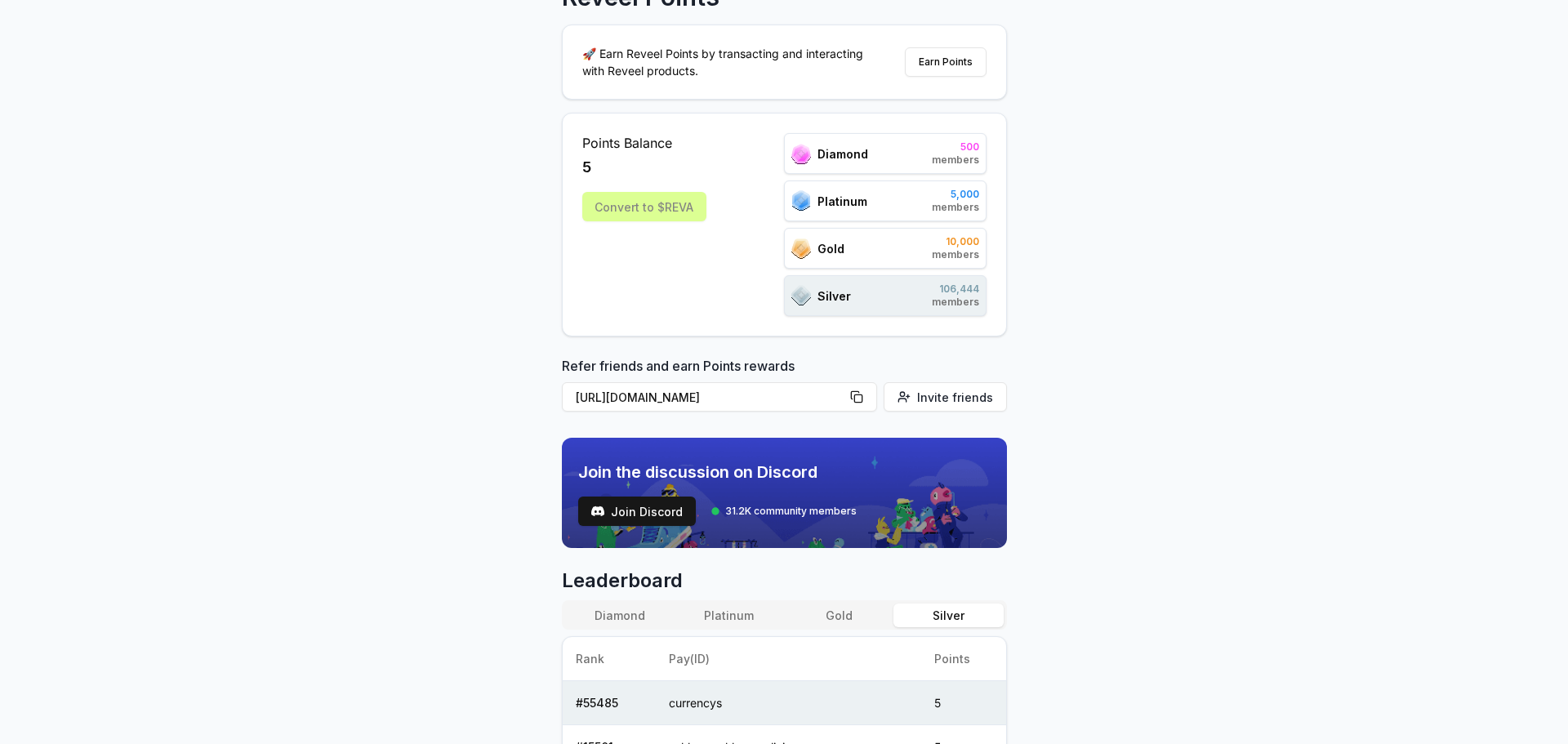
scroll to position [0, 0]
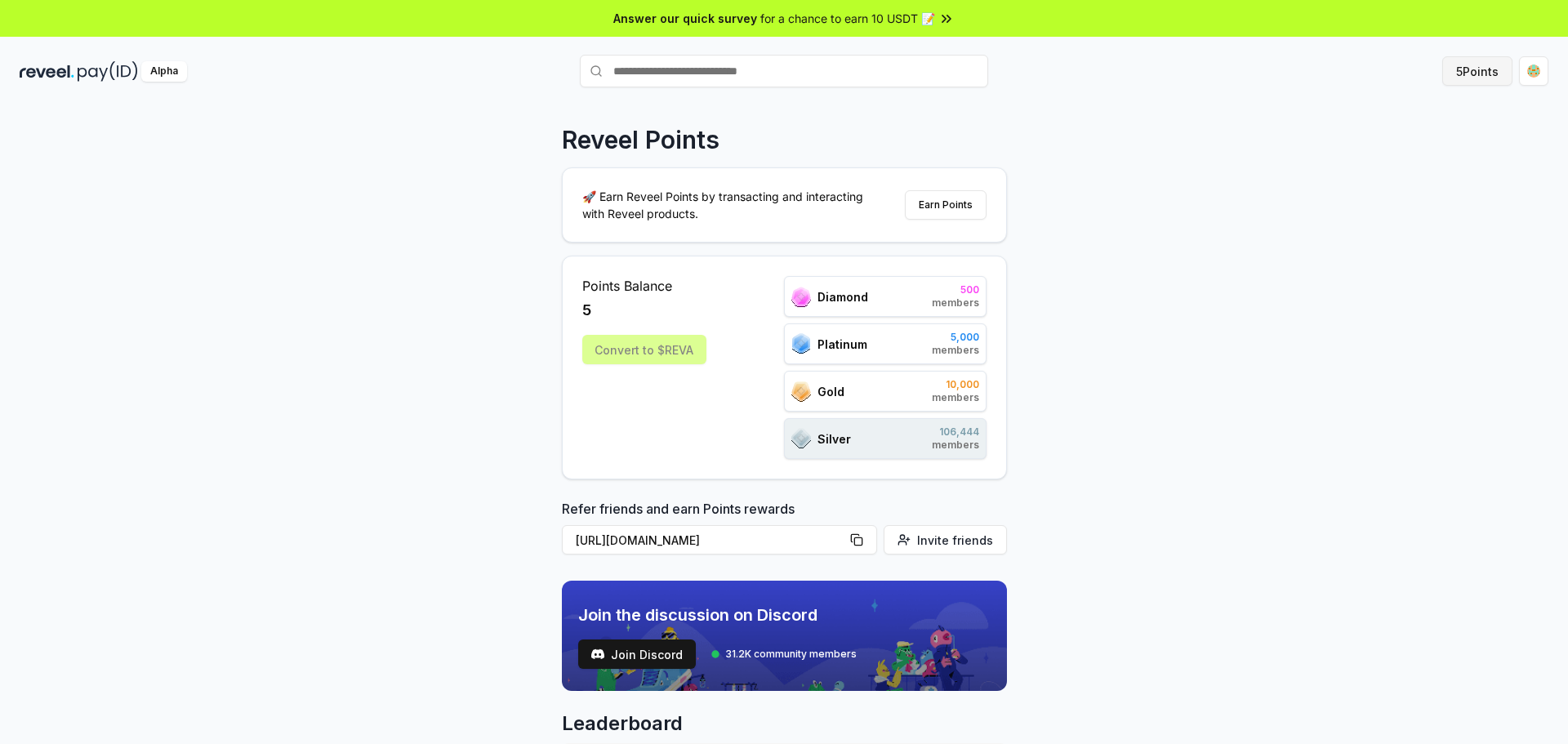
click at [1490, 76] on button "5 Points" at bounding box center [1477, 72] width 70 height 30
click at [1205, 178] on div "Reveel Points 🚀 Earn Reveel Points by transacting and interacting with Reveel p…" at bounding box center [784, 441] width 1568 height 698
click at [1533, 76] on html "Answer our quick survey for a chance to earn 10 USDT 📝 Alpha 5 Points Reveel Po…" at bounding box center [784, 372] width 1568 height 744
click at [1140, 143] on html "Answer our quick survey for a chance to earn 10 USDT 📝 Alpha 5 Points Reveel Po…" at bounding box center [784, 372] width 1568 height 744
click at [1524, 70] on html "Answer our quick survey for a chance to earn 10 USDT 📝 Alpha 5 Points Reveel Po…" at bounding box center [784, 372] width 1568 height 744
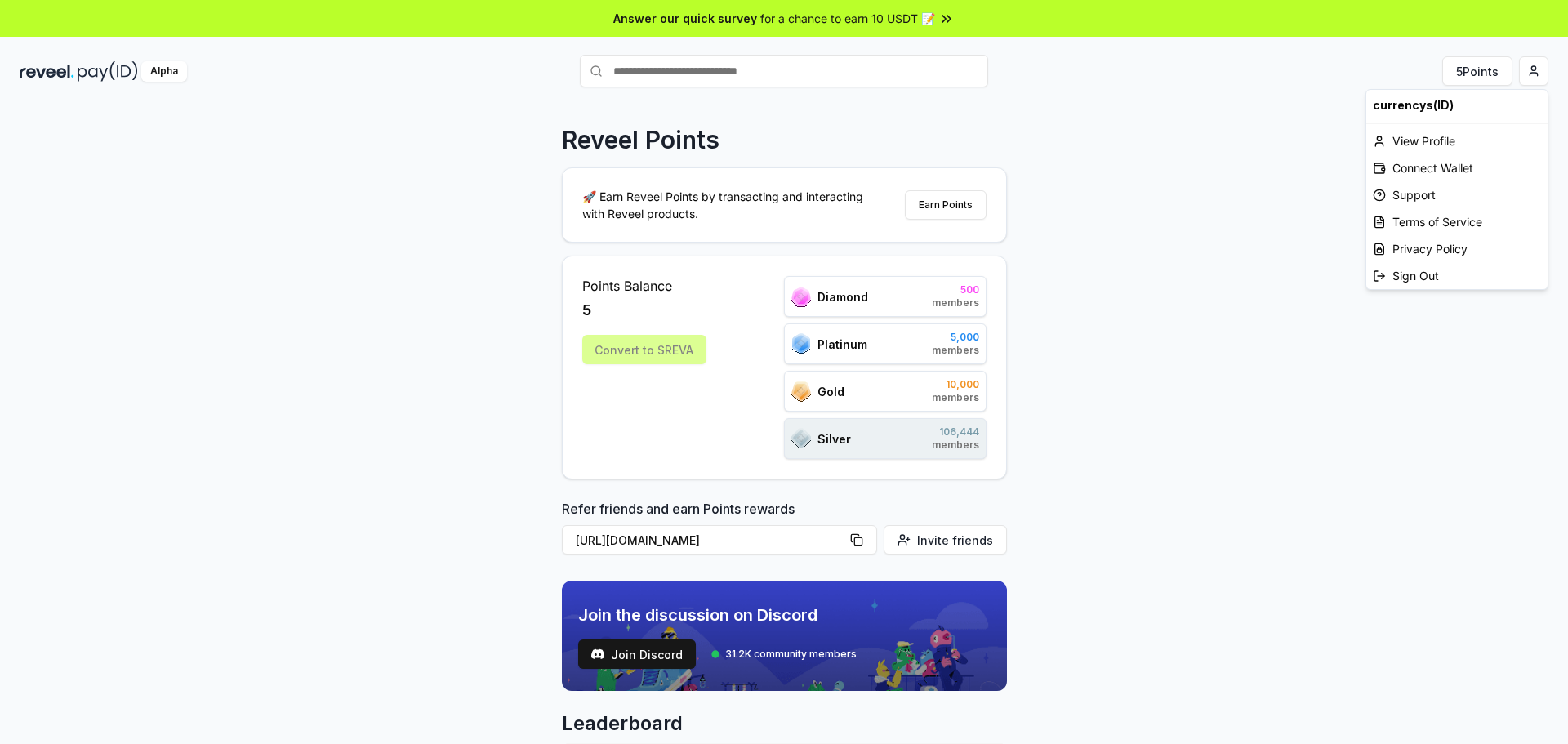
click at [1172, 149] on html "Answer our quick survey for a chance to earn 10 USDT 📝 Alpha 5 Points Reveel Po…" at bounding box center [784, 372] width 1568 height 744
click at [980, 212] on button "Earn Points" at bounding box center [946, 205] width 82 height 30
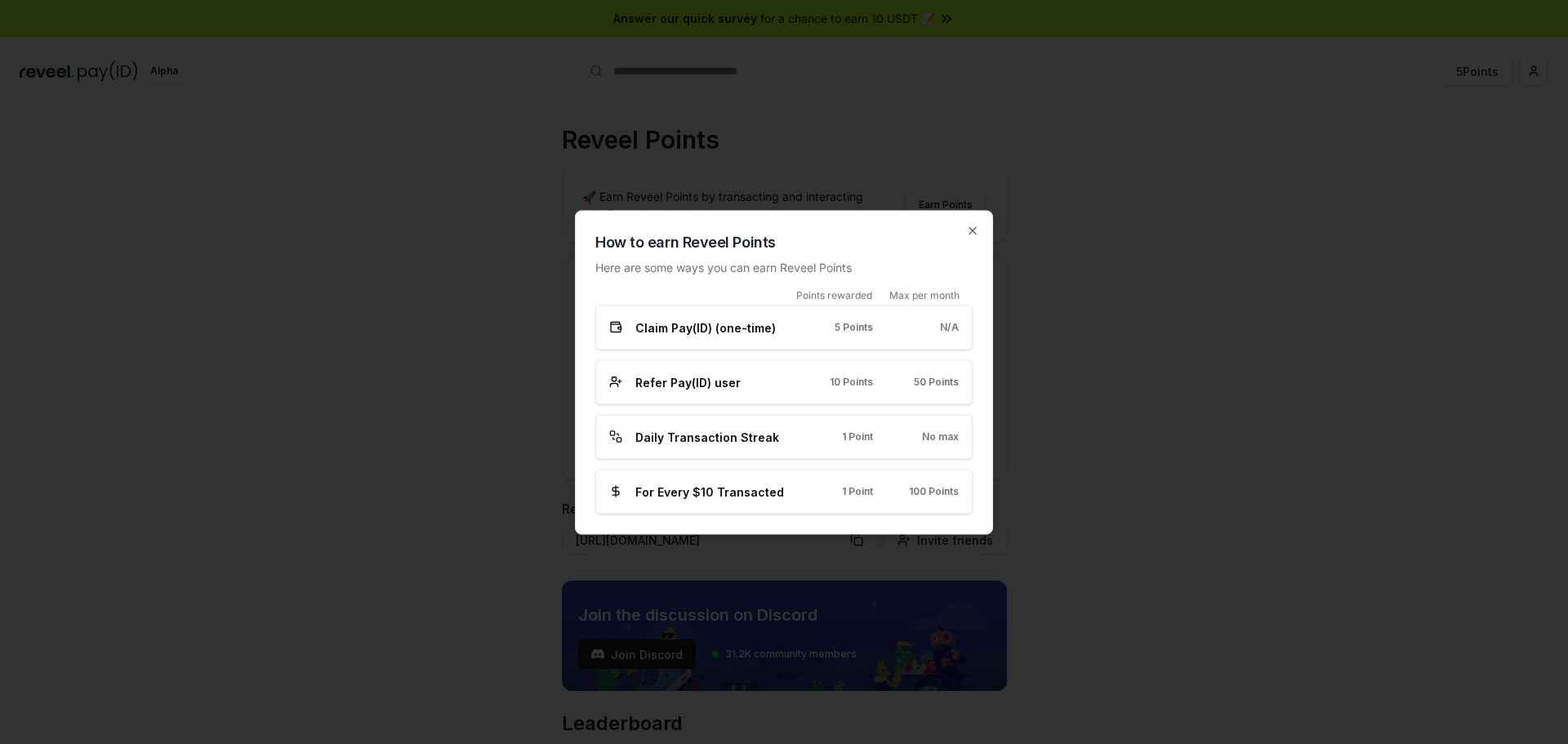
click at [710, 501] on div "For Every $10 Transacted 1 Point 100 Points" at bounding box center [783, 492] width 377 height 45
click at [970, 233] on icon "button" at bounding box center [972, 230] width 7 height 7
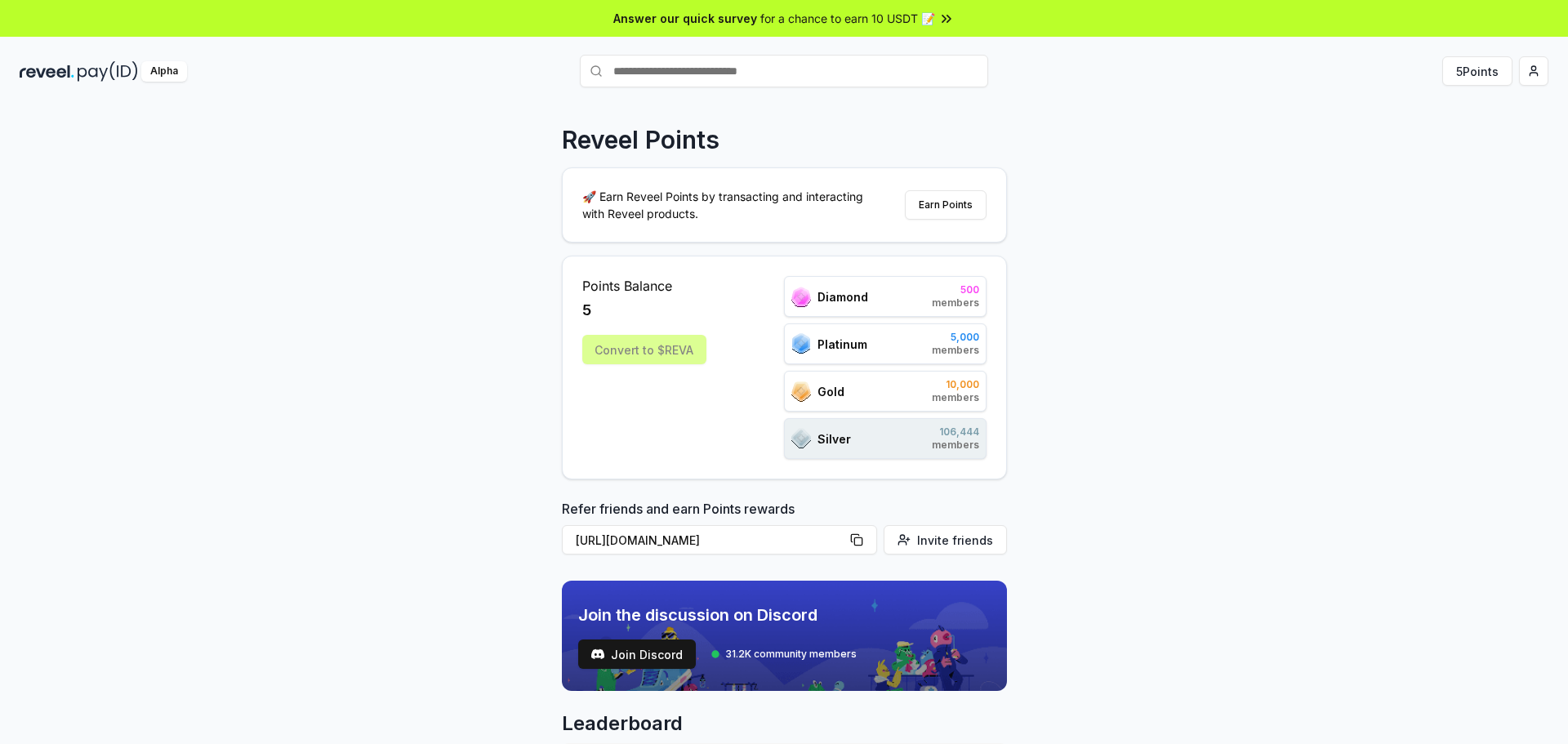
drag, startPoint x: 1188, startPoint y: 152, endPoint x: 1211, endPoint y: 136, distance: 28.0
click at [1193, 150] on div "Reveel Points 🚀 Earn Reveel Points by transacting and interacting with Reveel p…" at bounding box center [784, 441] width 1568 height 698
click at [1561, 253] on div "Reveel Points 🚀 Earn Reveel Points by transacting and interacting with Reveel p…" at bounding box center [784, 441] width 1568 height 698
click at [1530, 69] on html "Answer our quick survey for a chance to earn 10 USDT 📝 Alpha 5 Points Reveel Po…" at bounding box center [784, 372] width 1568 height 744
click at [1417, 280] on div "Sign Out" at bounding box center [1457, 276] width 182 height 27
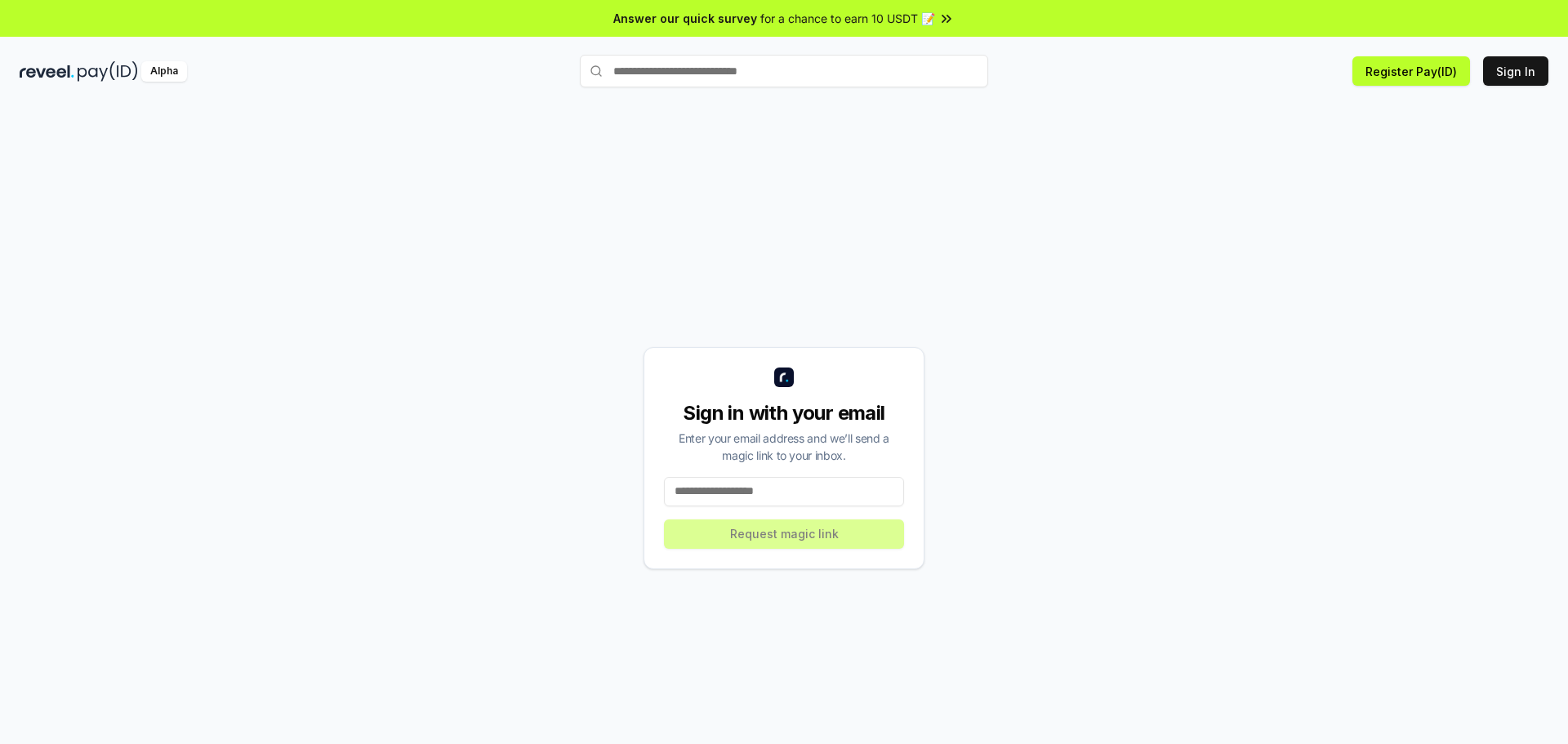
drag, startPoint x: 1061, startPoint y: 290, endPoint x: 1066, endPoint y: 261, distance: 29.4
click at [1061, 291] on div "Sign in with your email Enter your email address and we’ll send a magic link to…" at bounding box center [784, 457] width 1529 height 666
